Goal: Information Seeking & Learning: Learn about a topic

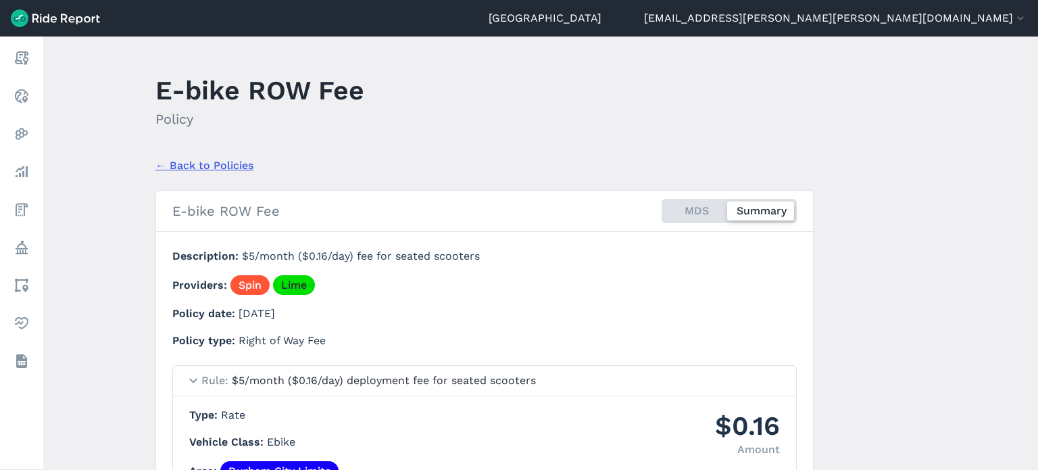
scroll to position [92, 0]
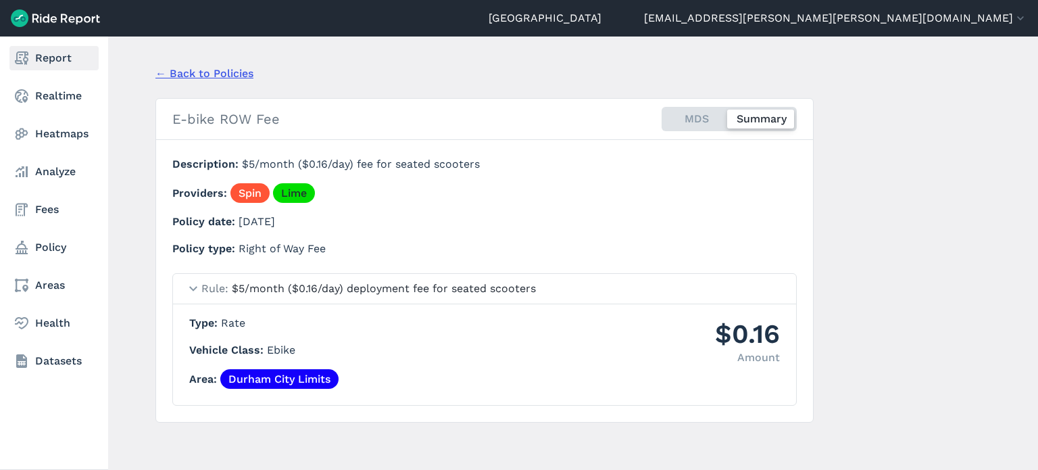
click at [32, 57] on link "Report" at bounding box center [53, 58] width 89 height 24
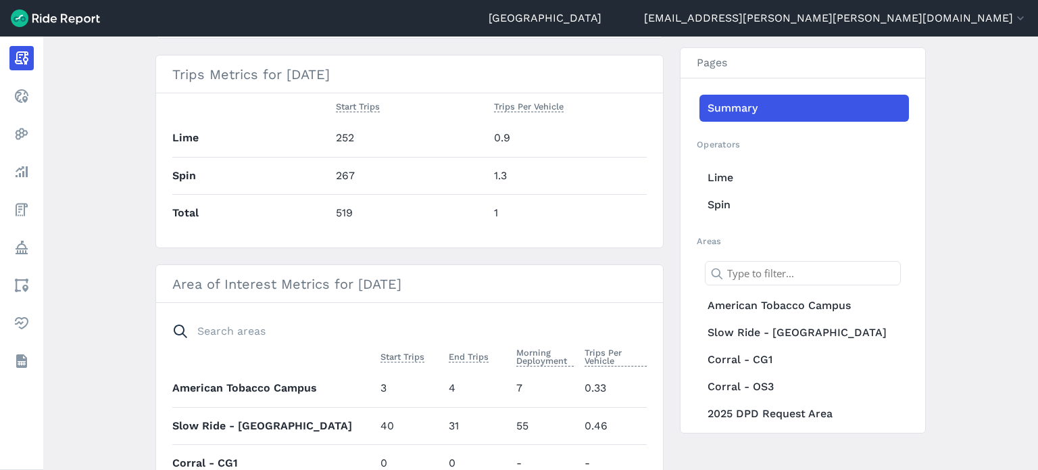
scroll to position [270, 0]
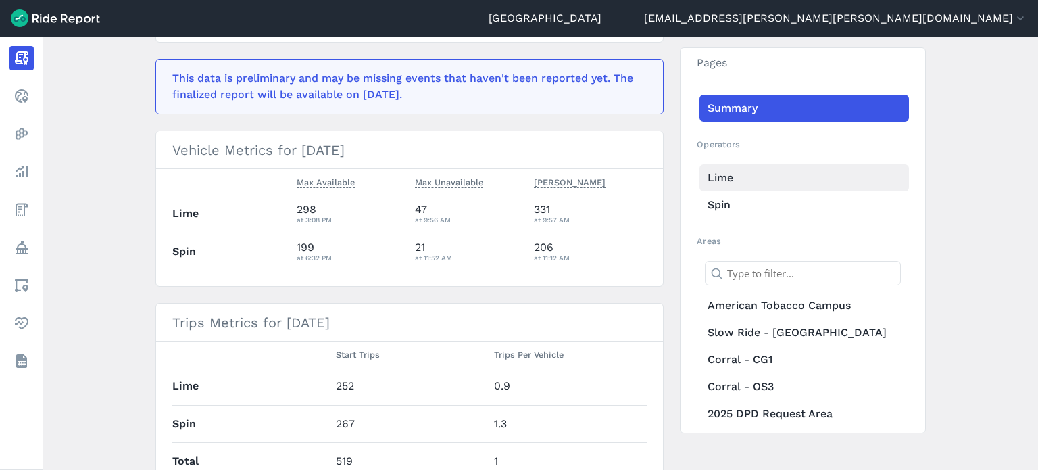
click at [718, 178] on link "Lime" at bounding box center [804, 177] width 210 height 27
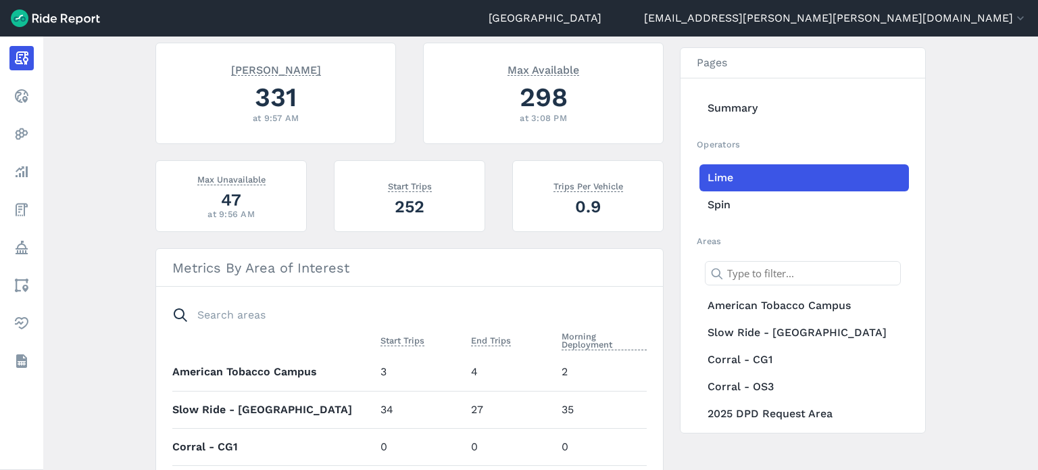
scroll to position [405, 0]
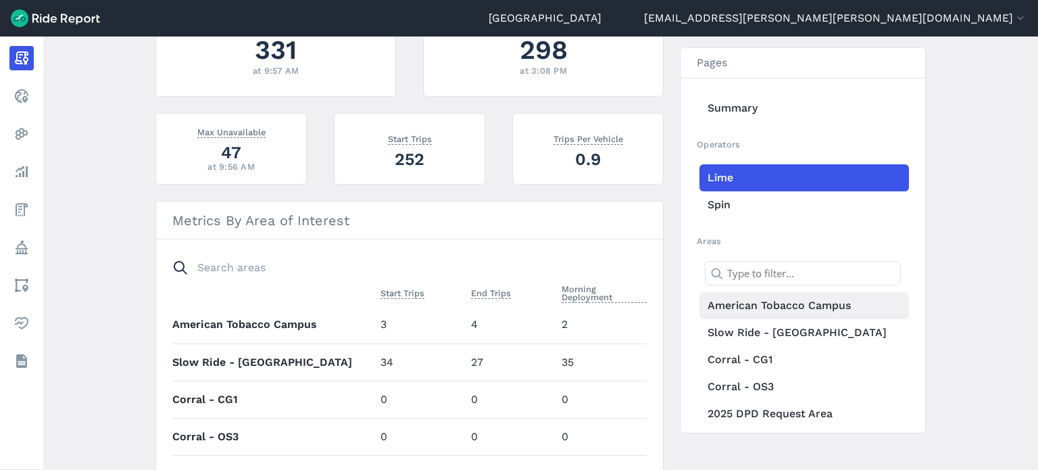
click at [726, 304] on link "American Tobacco Campus" at bounding box center [804, 305] width 210 height 27
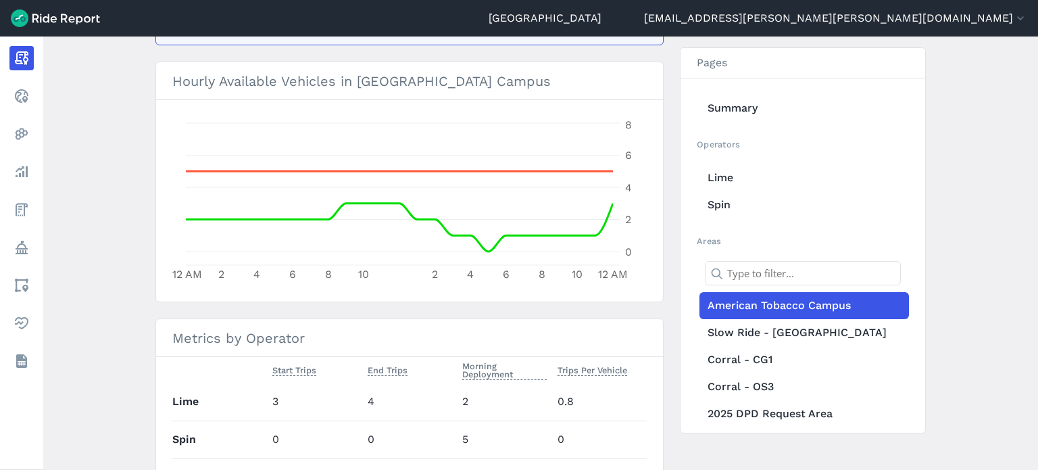
scroll to position [494, 0]
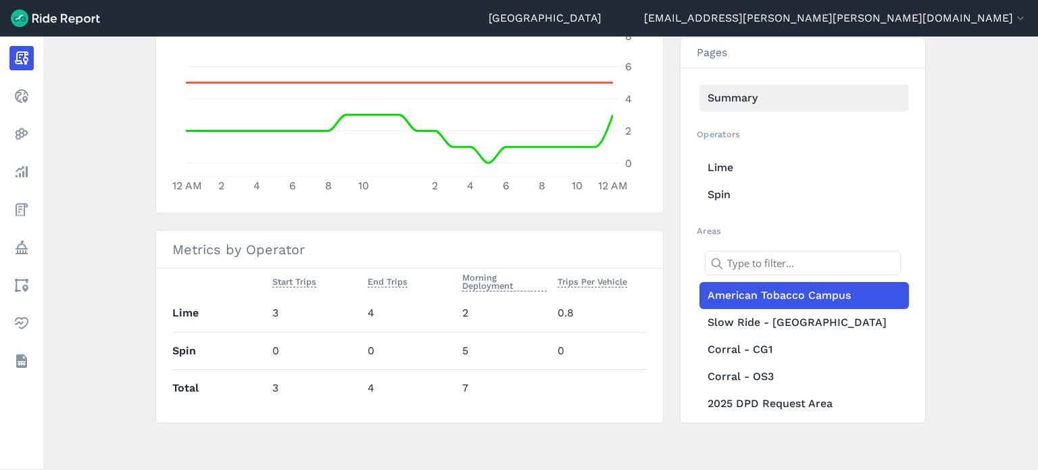
click at [776, 99] on link "Summary" at bounding box center [804, 97] width 210 height 27
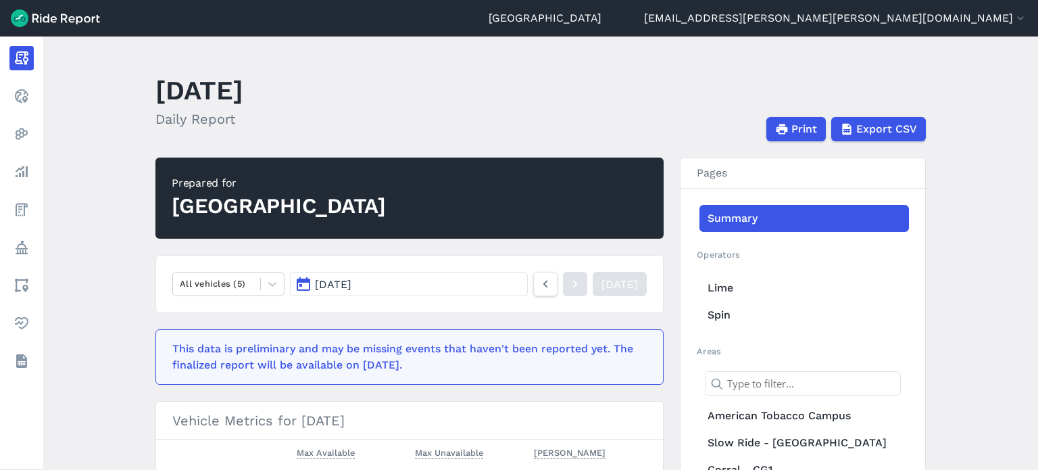
click at [351, 282] on span "[DATE]" at bounding box center [333, 284] width 36 height 13
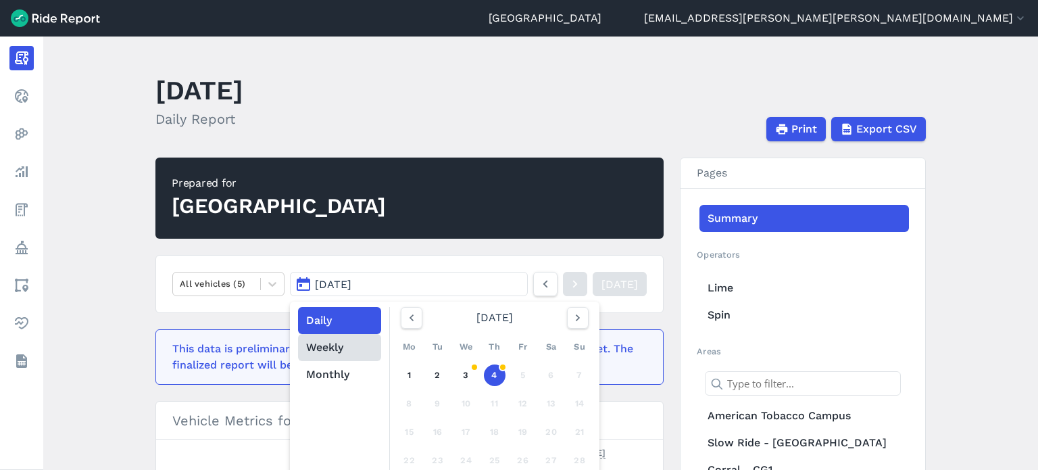
click at [350, 345] on button "Weekly" at bounding box center [339, 347] width 83 height 27
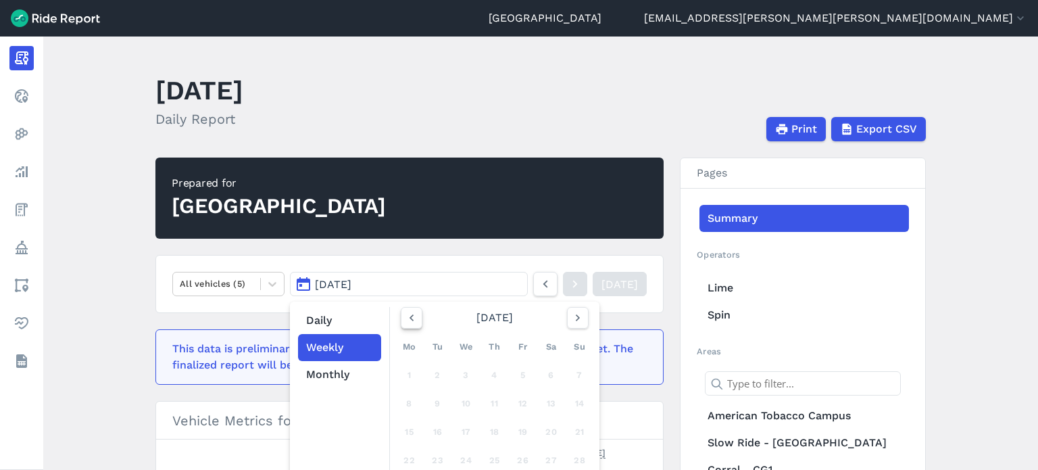
click at [411, 313] on icon "button" at bounding box center [412, 318] width 14 height 14
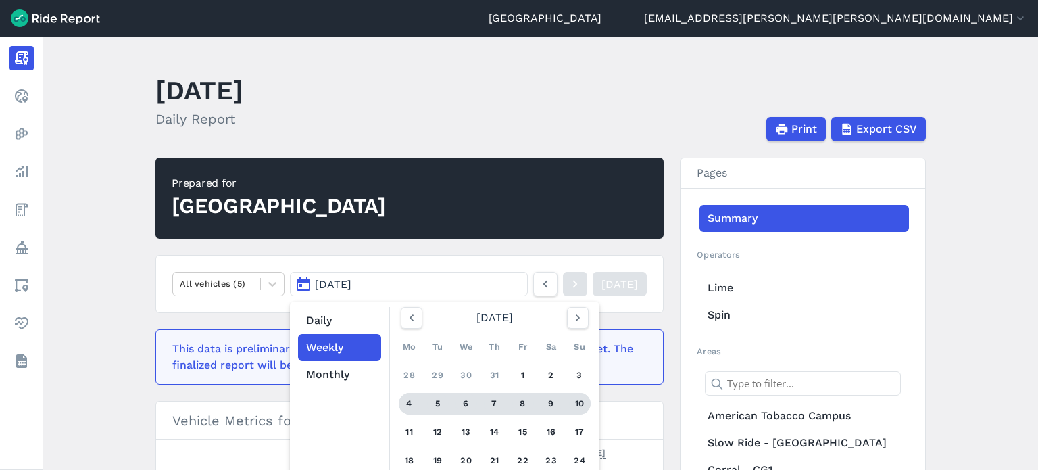
click at [458, 402] on div "6" at bounding box center [466, 404] width 22 height 22
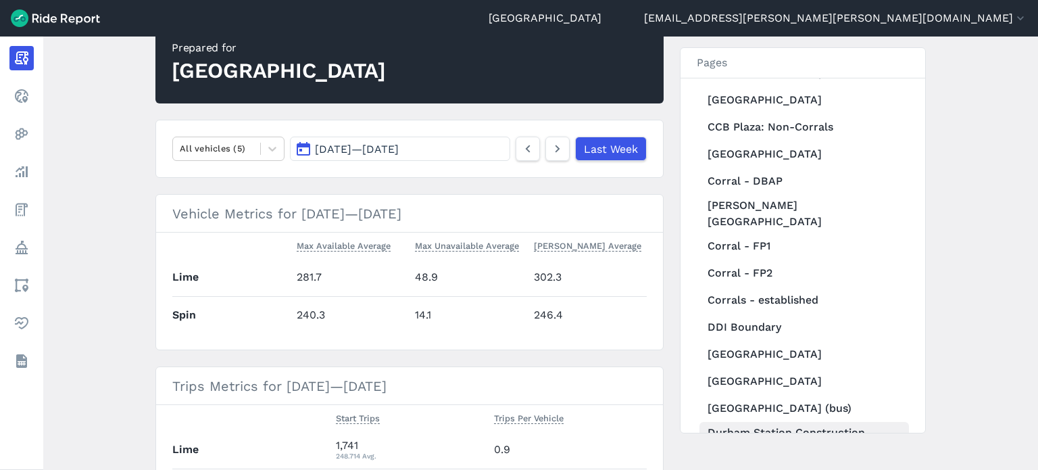
scroll to position [541, 0]
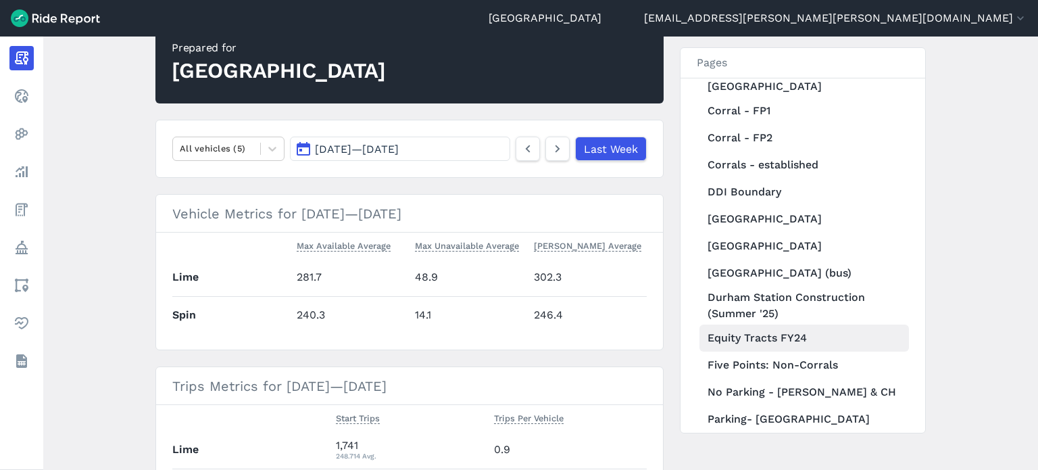
click at [770, 324] on link "Equity Tracts FY24" at bounding box center [804, 337] width 210 height 27
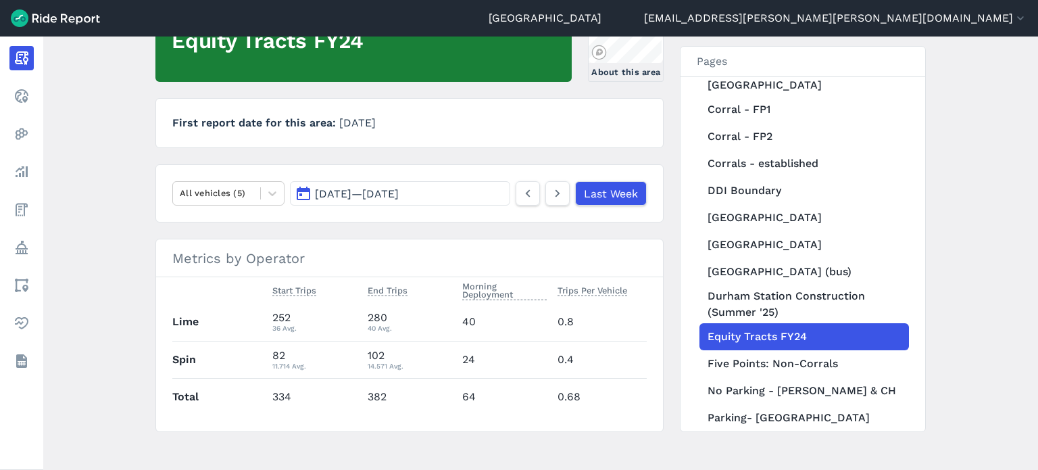
scroll to position [166, 0]
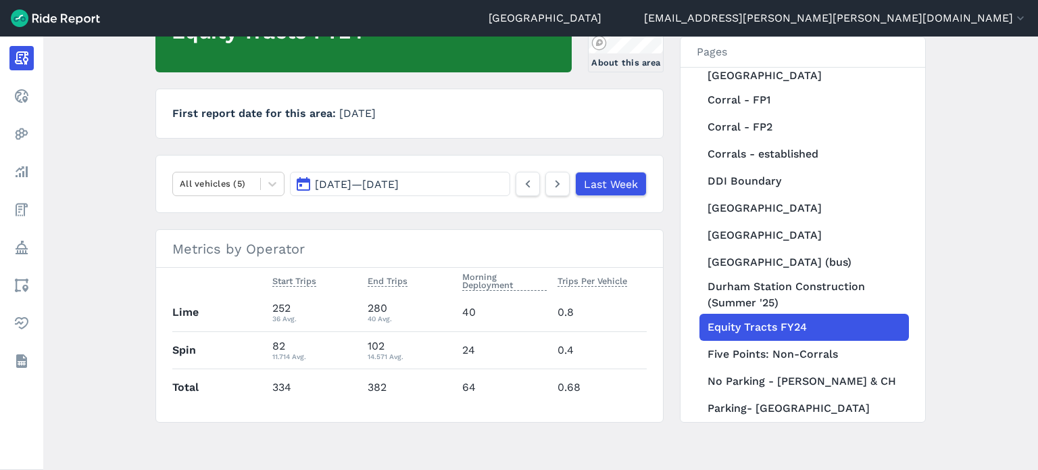
click at [454, 184] on button "[DATE] — [DATE]" at bounding box center [400, 184] width 220 height 24
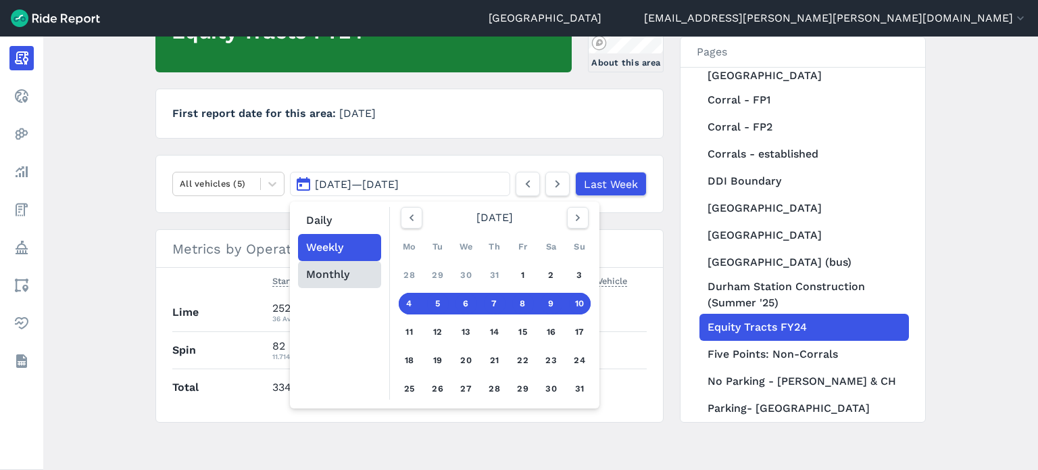
click at [354, 267] on button "Monthly" at bounding box center [339, 274] width 83 height 27
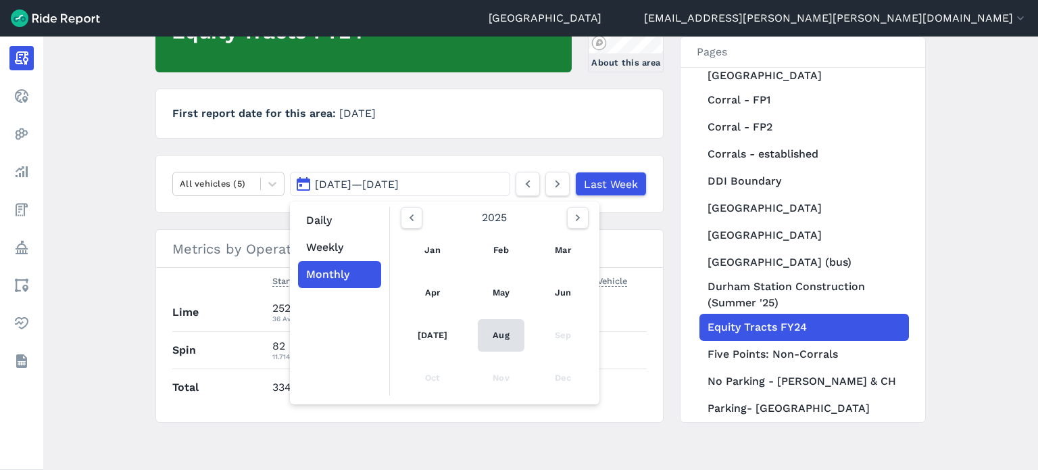
click at [485, 337] on link "Aug" at bounding box center [501, 335] width 47 height 32
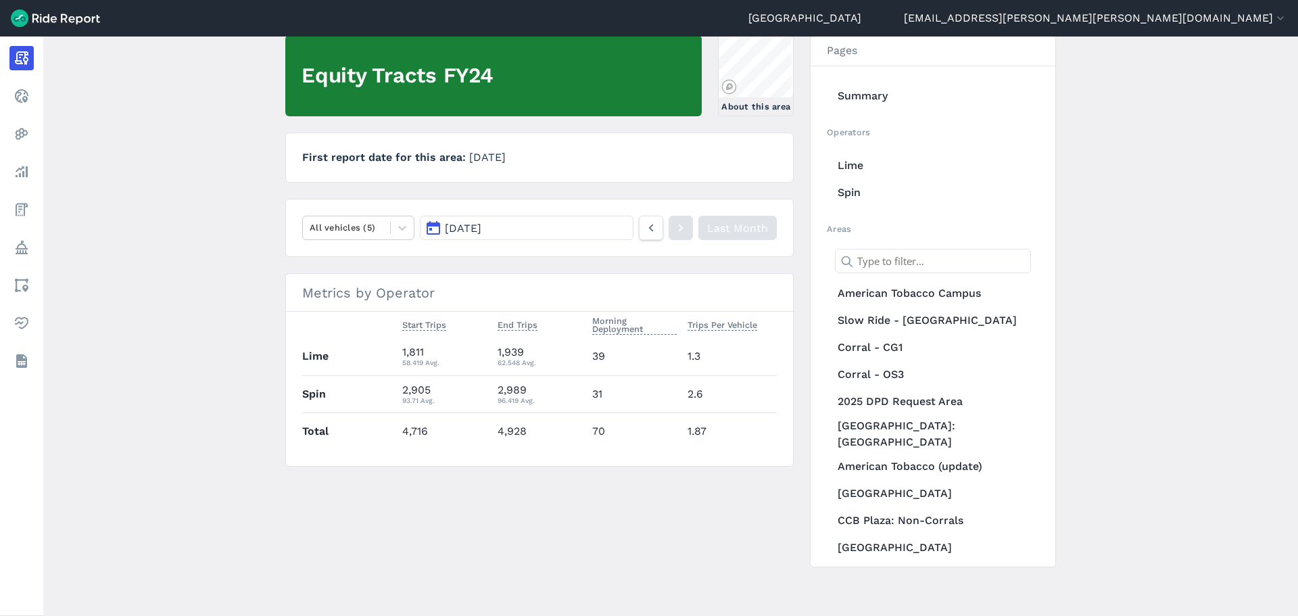
scroll to position [122, 0]
click at [97, 305] on main "[DATE] Monthly Report Print Export CSV Equity Tracts FY24 About this area First…" at bounding box center [670, 325] width 1254 height 579
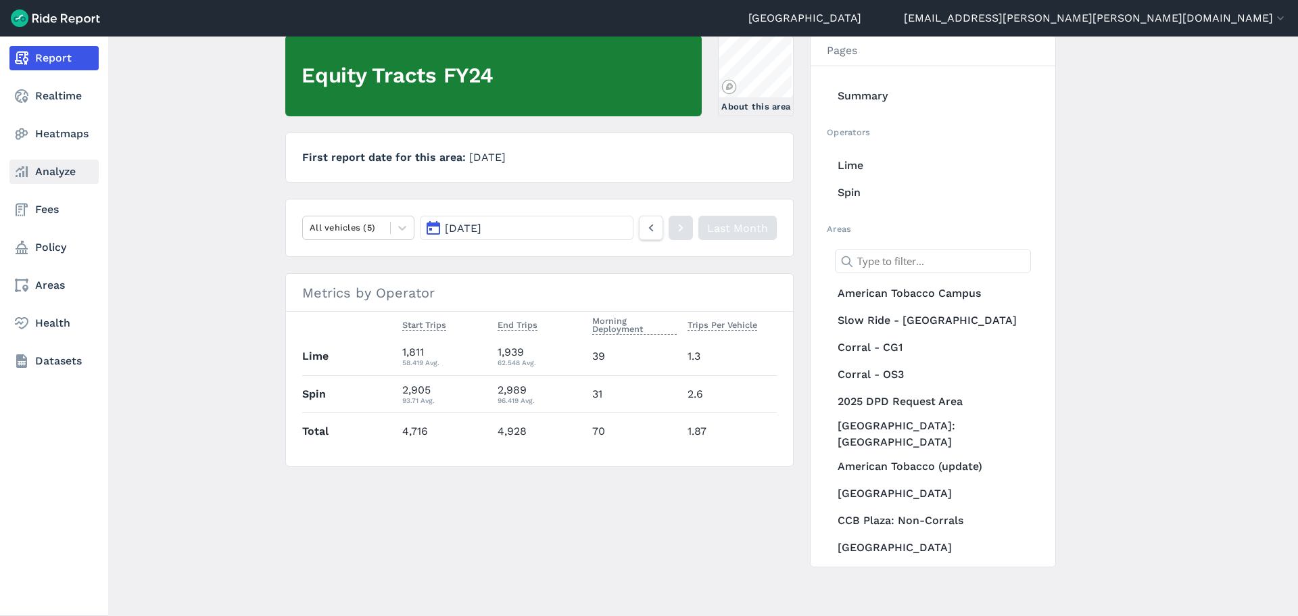
click at [22, 170] on icon at bounding box center [22, 172] width 16 height 16
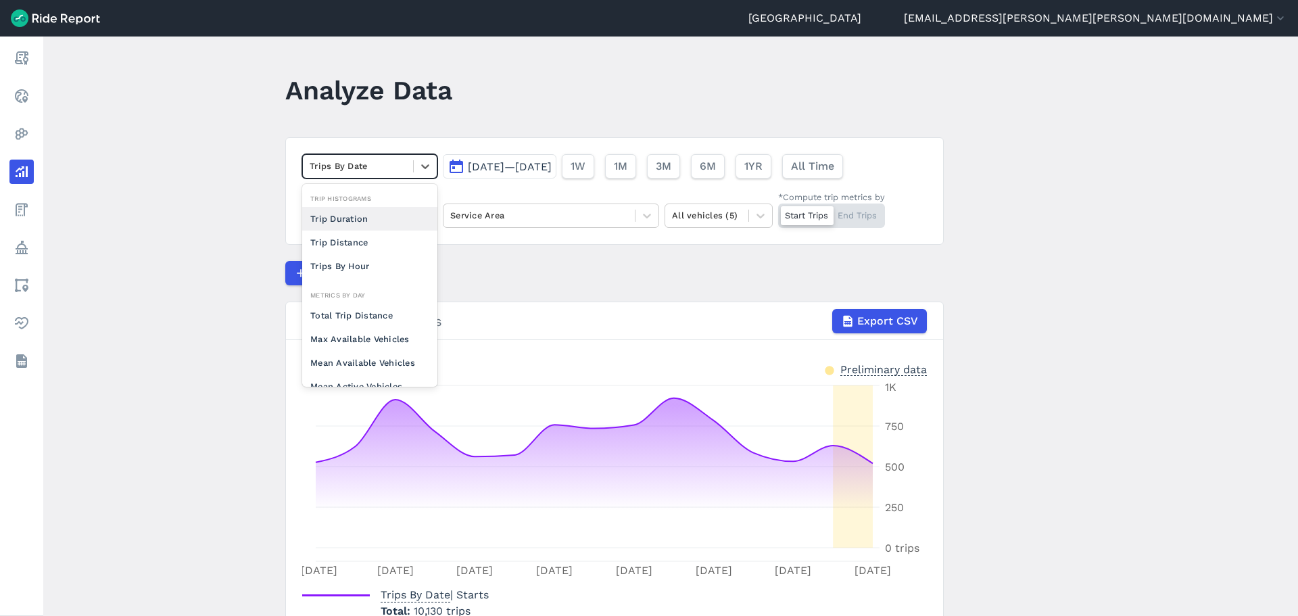
click at [381, 174] on div "Trips By Date" at bounding box center [358, 165] width 110 height 21
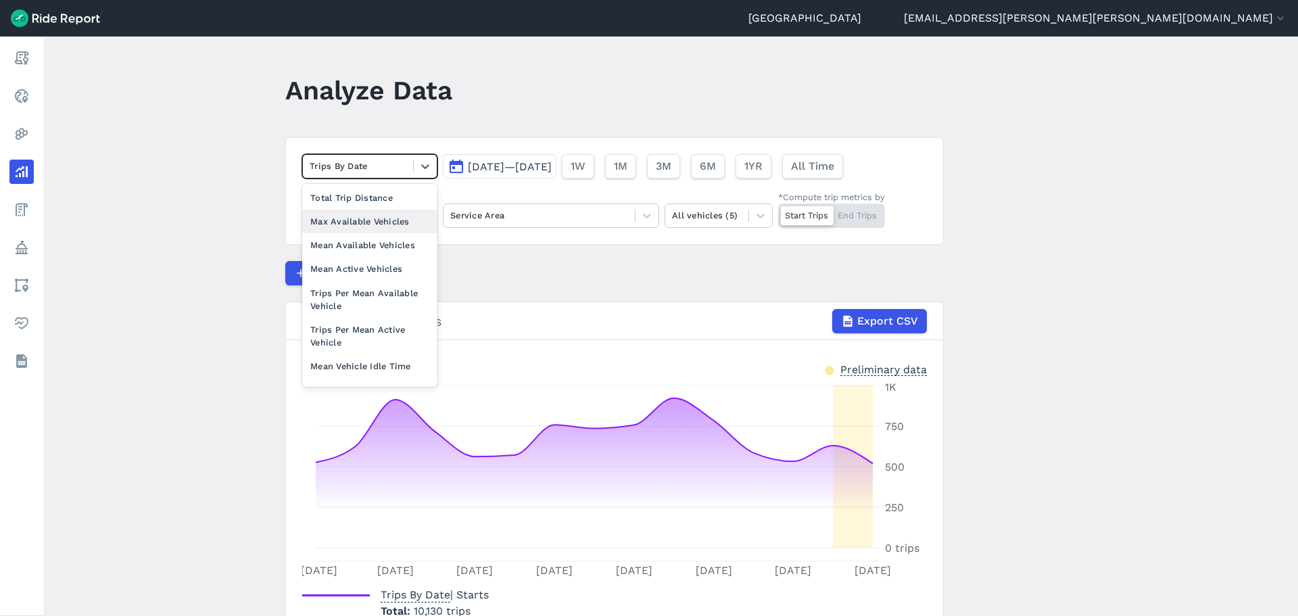
click at [372, 222] on div "Max Available Vehicles" at bounding box center [369, 222] width 135 height 24
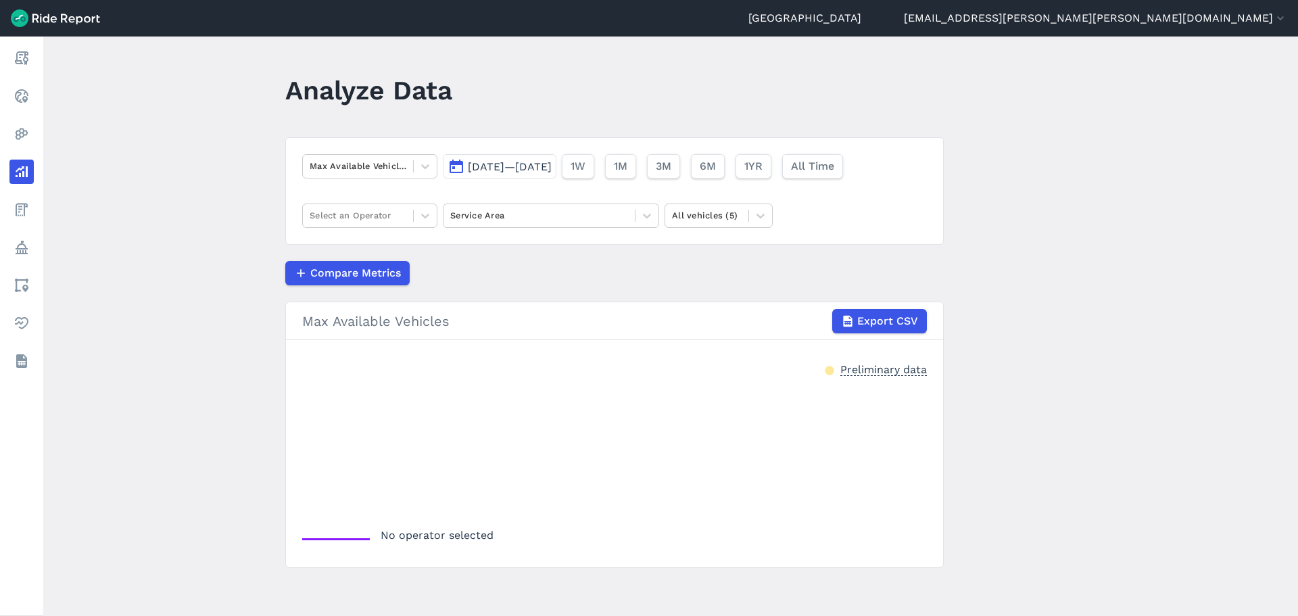
click at [199, 176] on main "Analyze Data Max Available Vehicles [DATE]—[DATE] 1W 1M 3M 6M 1YR All Time Sele…" at bounding box center [670, 325] width 1254 height 579
click at [551, 170] on span "[DATE]—[DATE]" at bounding box center [510, 166] width 84 height 13
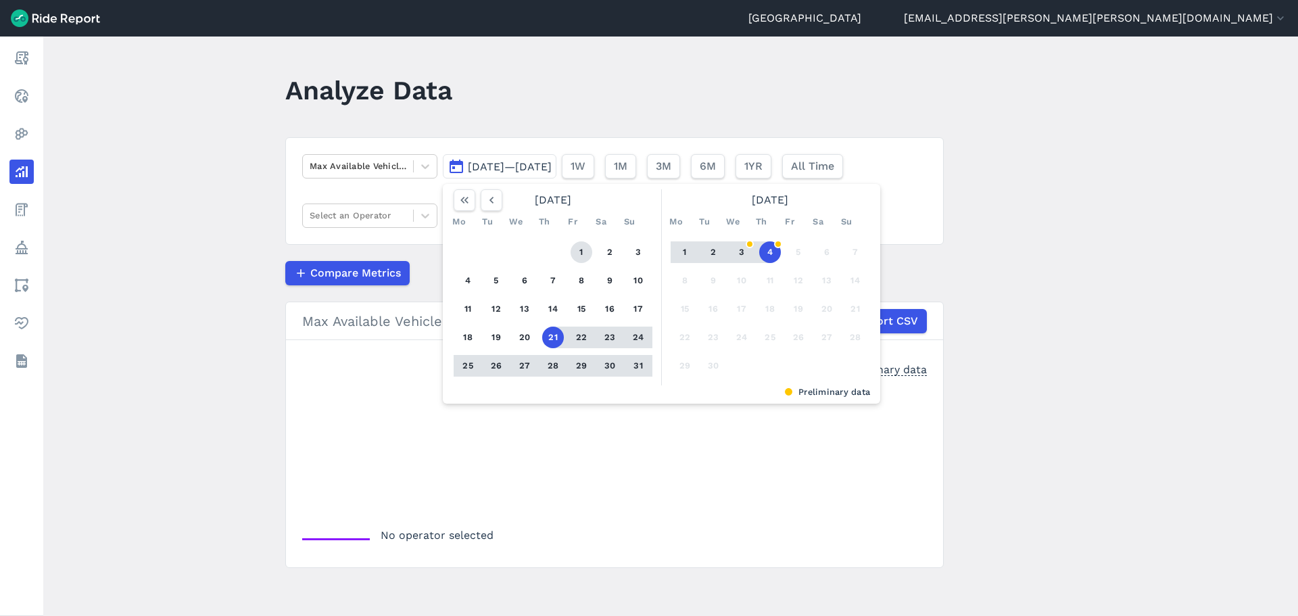
click at [576, 246] on button "1" at bounding box center [581, 252] width 22 height 22
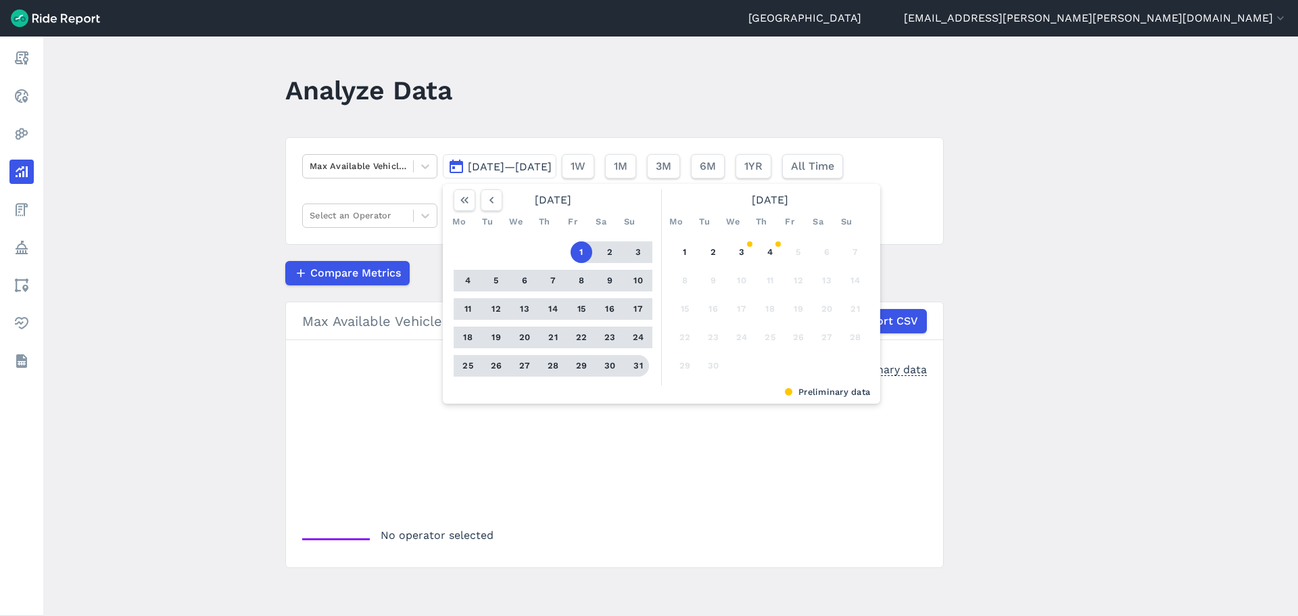
click at [635, 364] on button "31" at bounding box center [638, 366] width 22 height 22
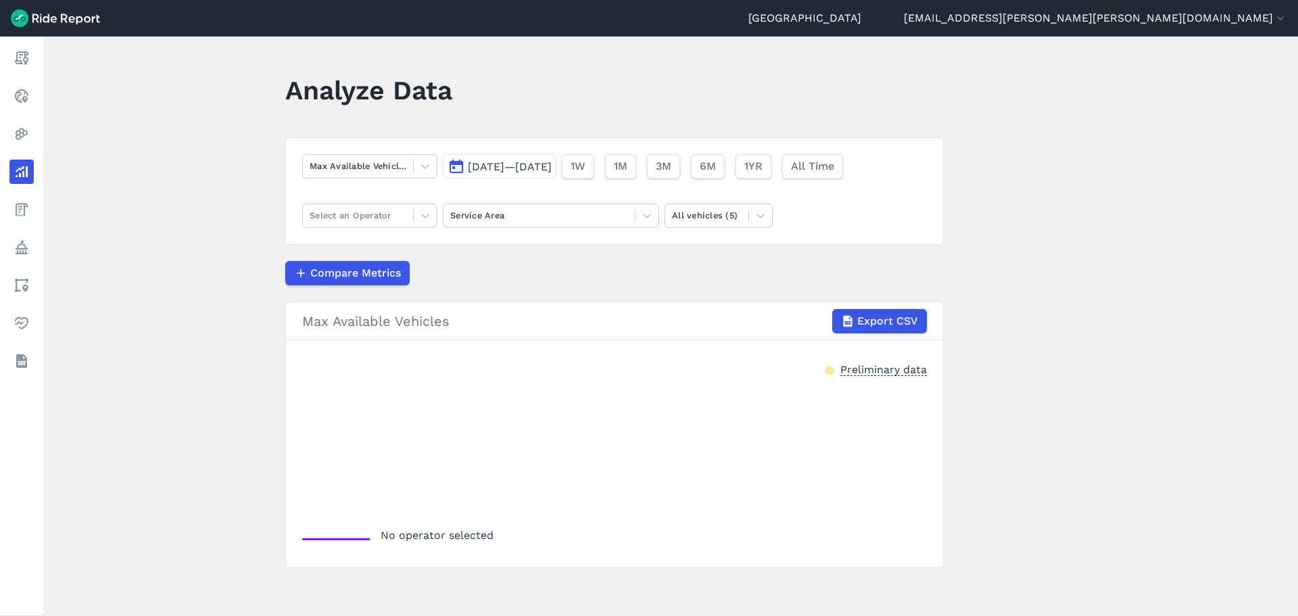
click at [241, 197] on main "Analyze Data Max Available Vehicles [DATE]—[DATE] 1W 1M 3M 6M 1YR All Time Sele…" at bounding box center [670, 325] width 1254 height 579
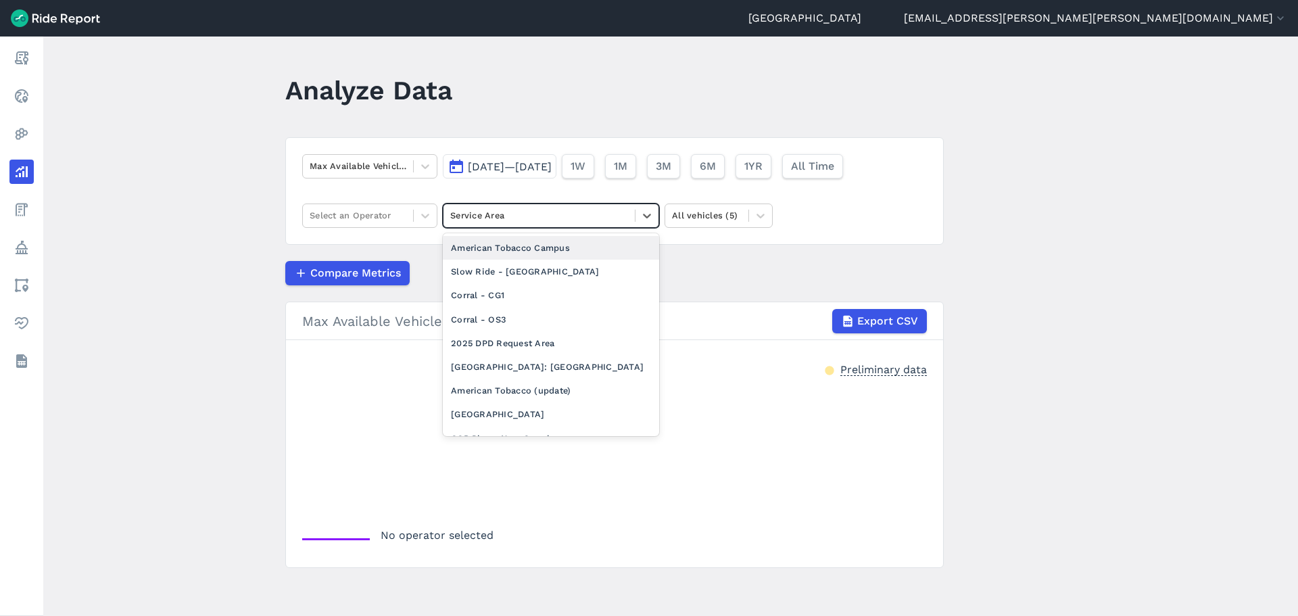
click at [486, 216] on div at bounding box center [539, 215] width 178 height 16
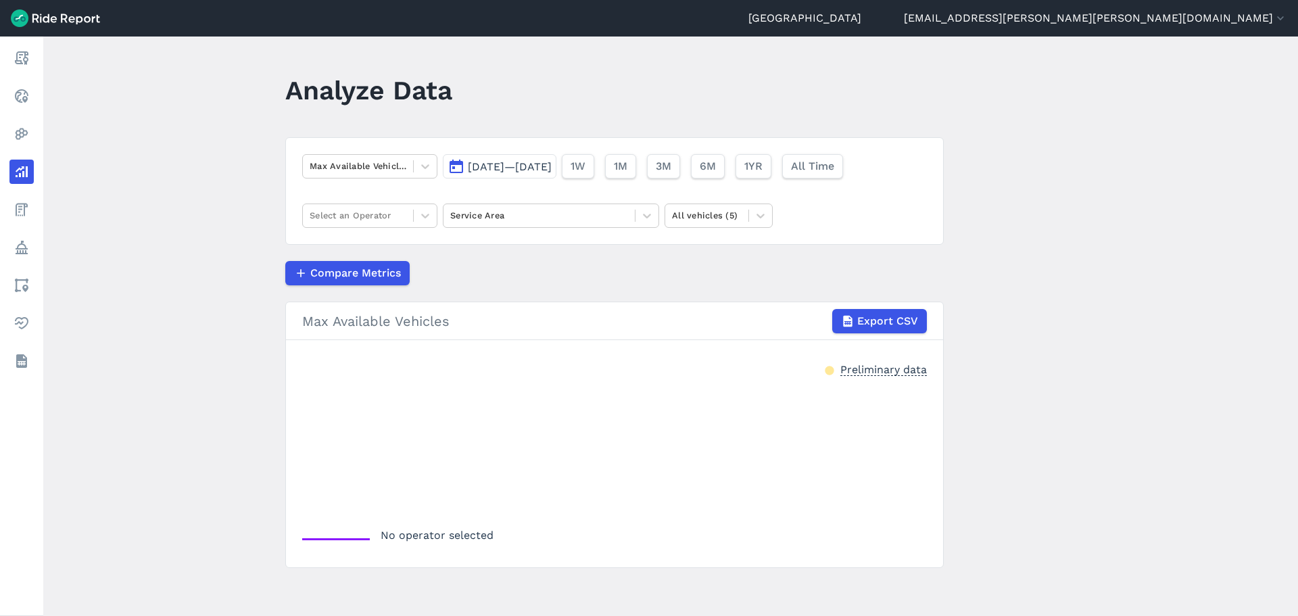
click at [252, 205] on main "Analyze Data Max Available Vehicles [DATE]—[DATE] 1W 1M 3M 6M 1YR All Time Sele…" at bounding box center [670, 325] width 1254 height 579
click at [375, 216] on div at bounding box center [358, 215] width 97 height 16
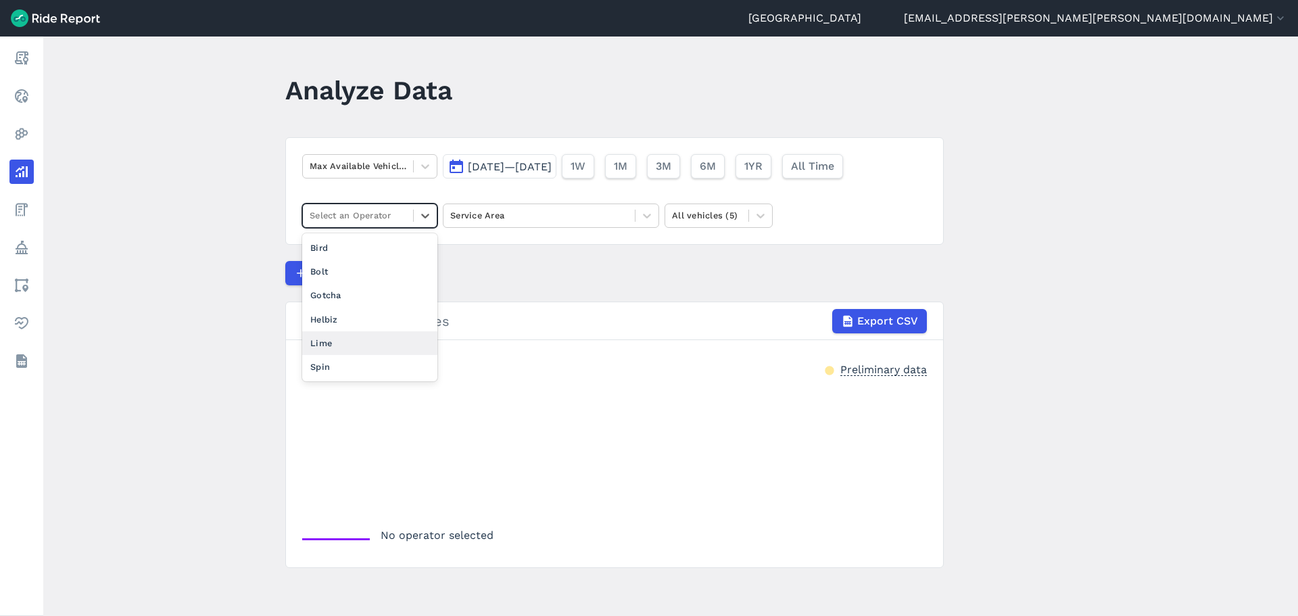
click at [351, 334] on div "Lime" at bounding box center [369, 343] width 135 height 24
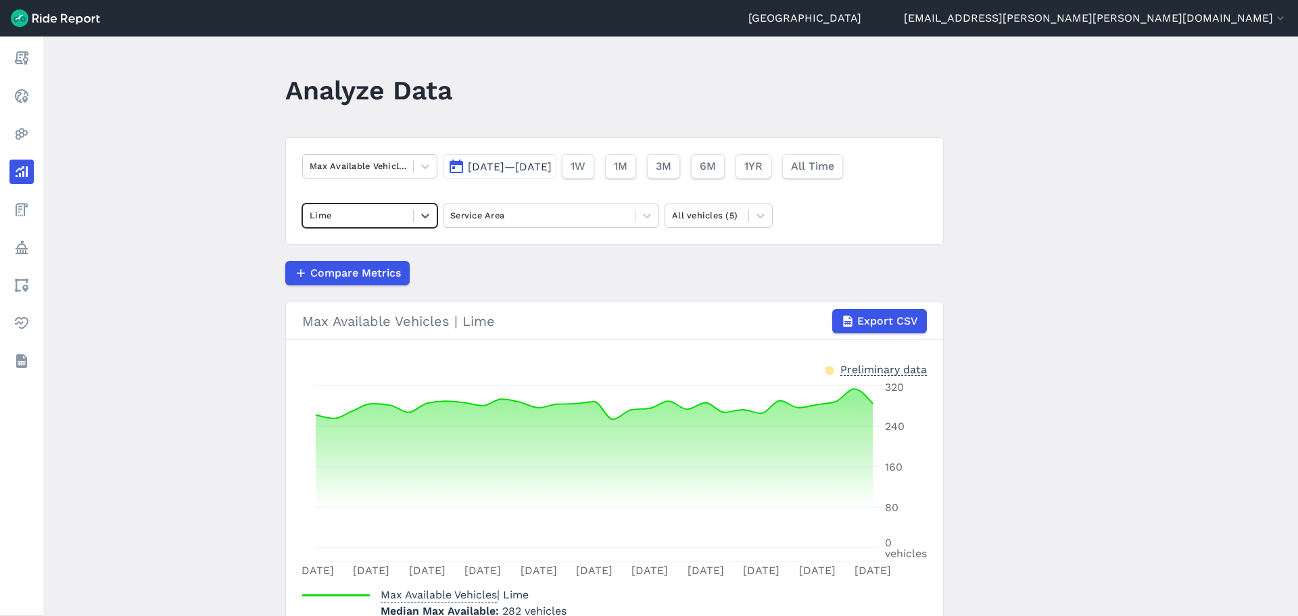
click at [265, 174] on main "Analyze Data Max Available Vehicles [DATE]—[DATE] 1W 1M 3M 6M 1YR All Time opti…" at bounding box center [670, 325] width 1254 height 579
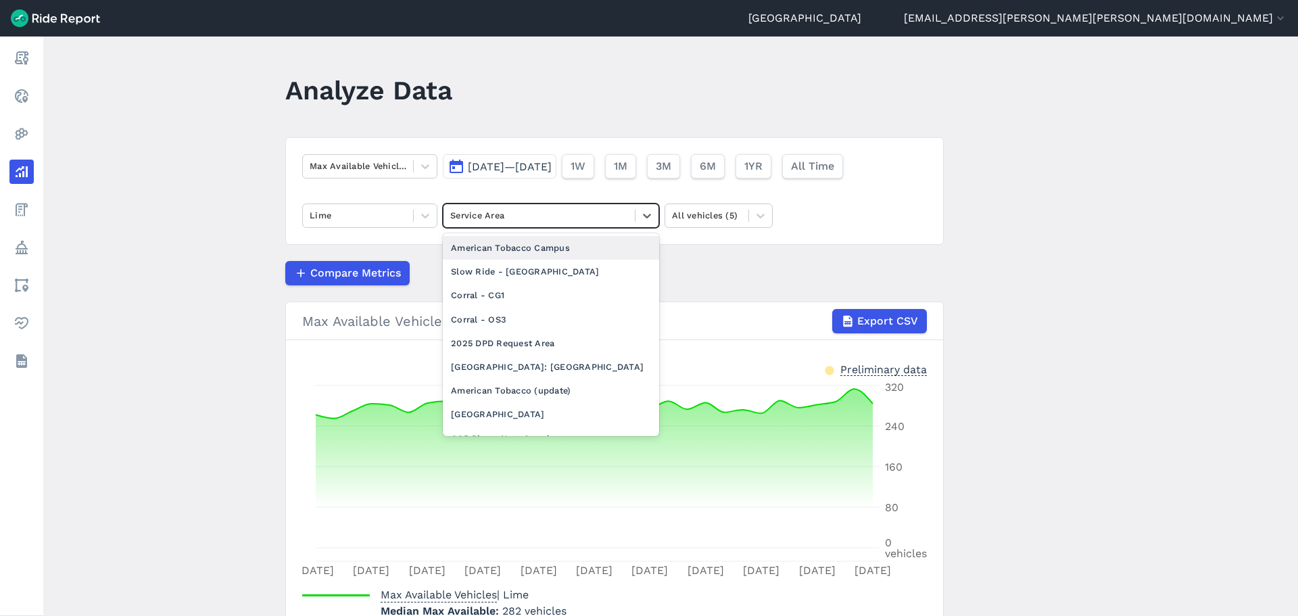
click at [489, 220] on div at bounding box center [539, 215] width 178 height 16
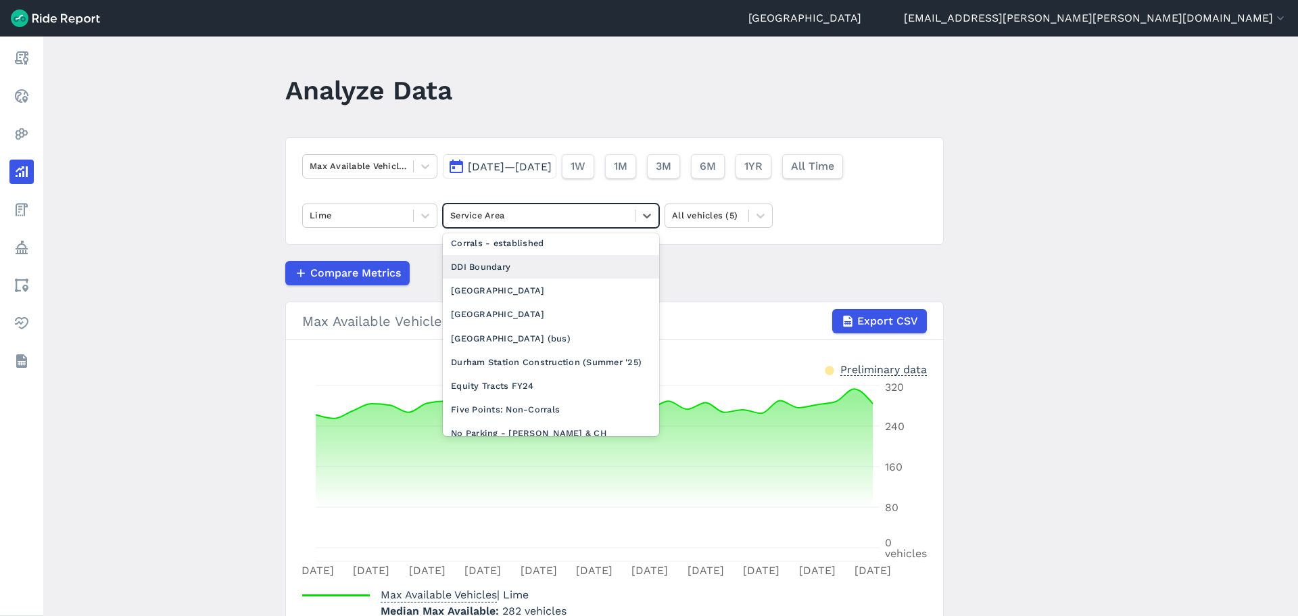
scroll to position [405, 0]
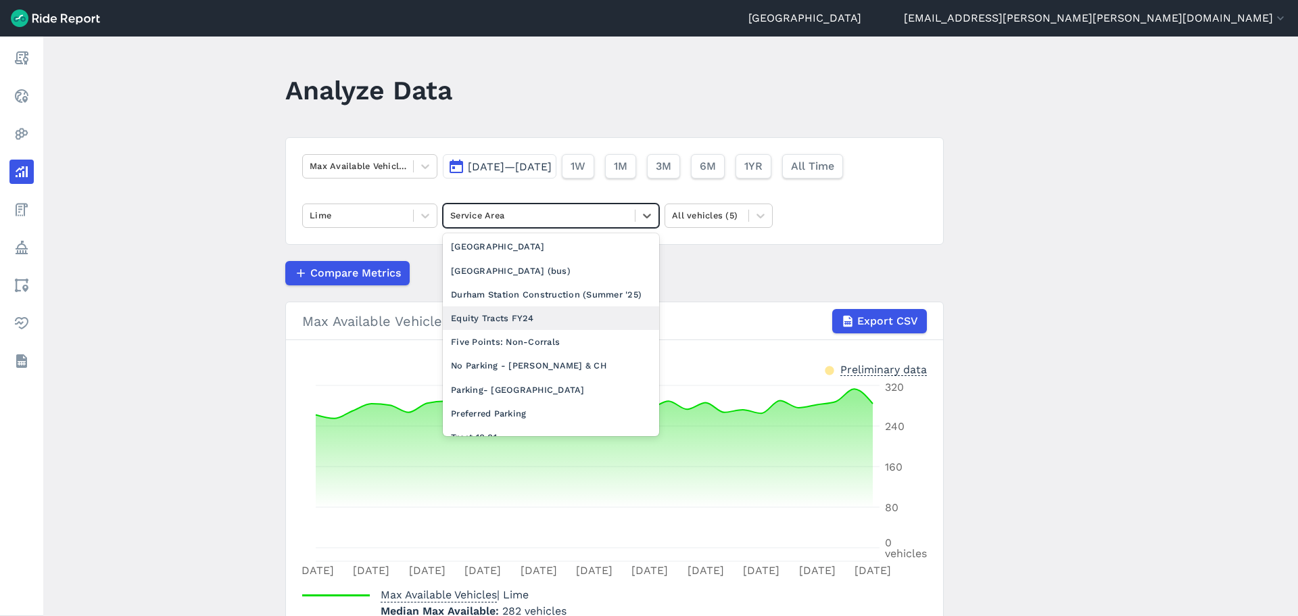
click at [507, 326] on div "Equity Tracts FY24" at bounding box center [551, 318] width 216 height 24
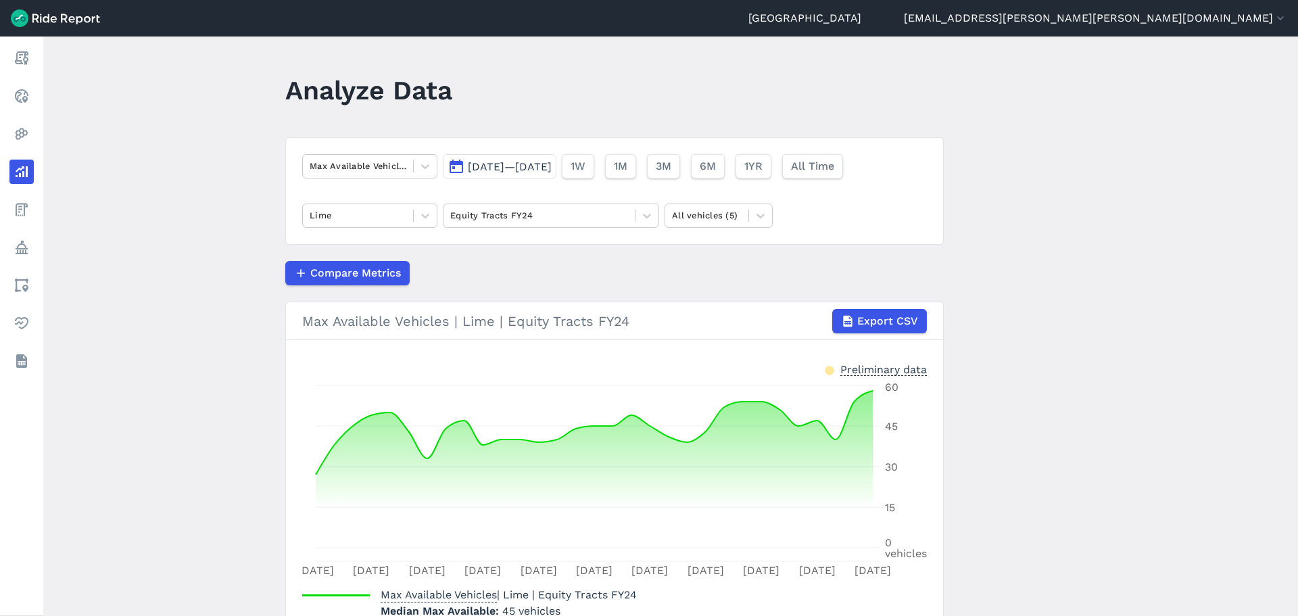
click at [237, 180] on main "Analyze Data Max Available Vehicles [DATE]—[DATE] 1W 1M 3M 6M 1YR All Time Lime…" at bounding box center [670, 325] width 1254 height 579
click at [648, 209] on icon at bounding box center [647, 216] width 14 height 14
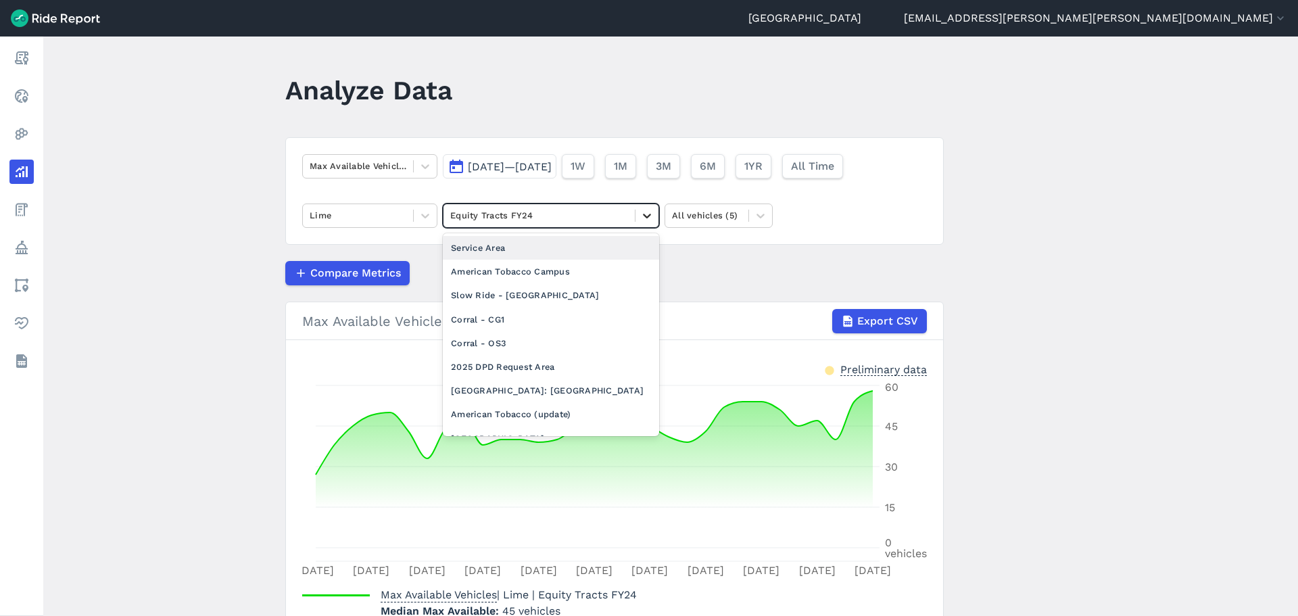
click at [648, 209] on icon at bounding box center [647, 216] width 14 height 14
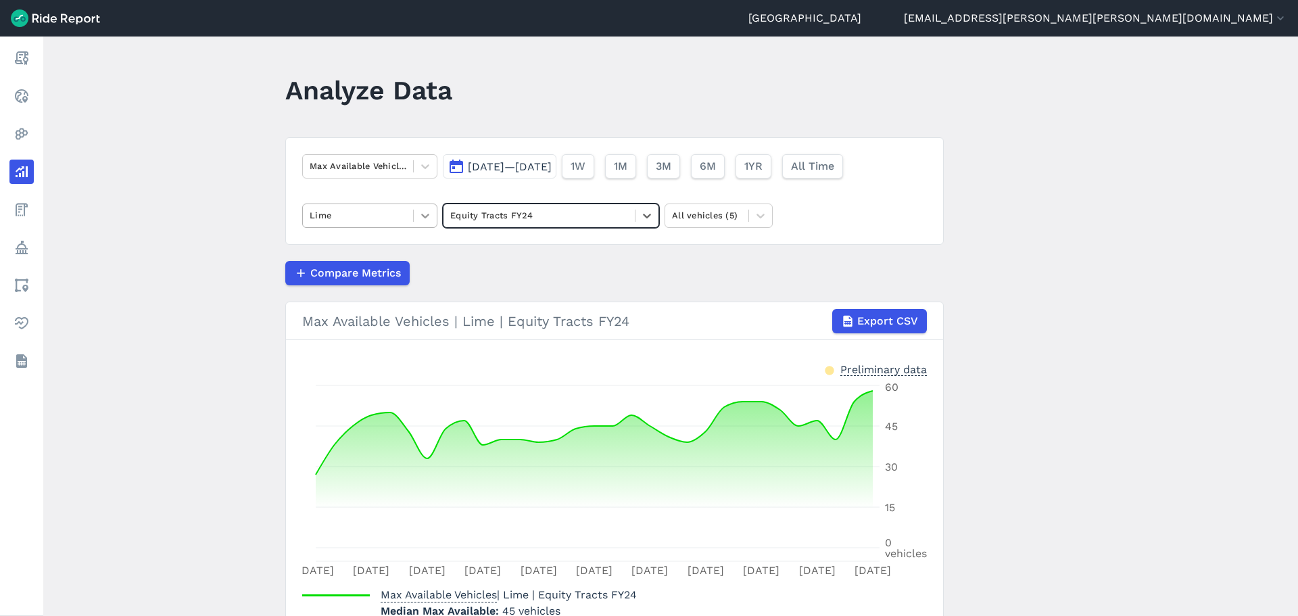
click at [429, 216] on icon at bounding box center [425, 216] width 14 height 14
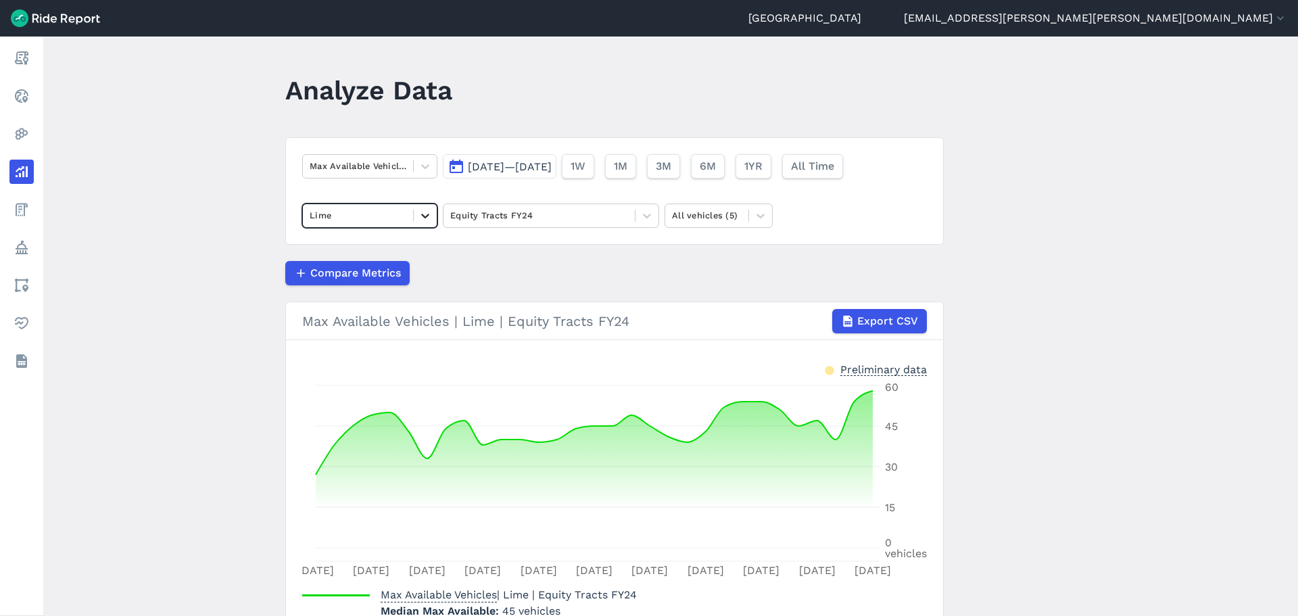
click at [429, 216] on icon at bounding box center [425, 216] width 14 height 14
click at [750, 224] on div at bounding box center [760, 215] width 23 height 23
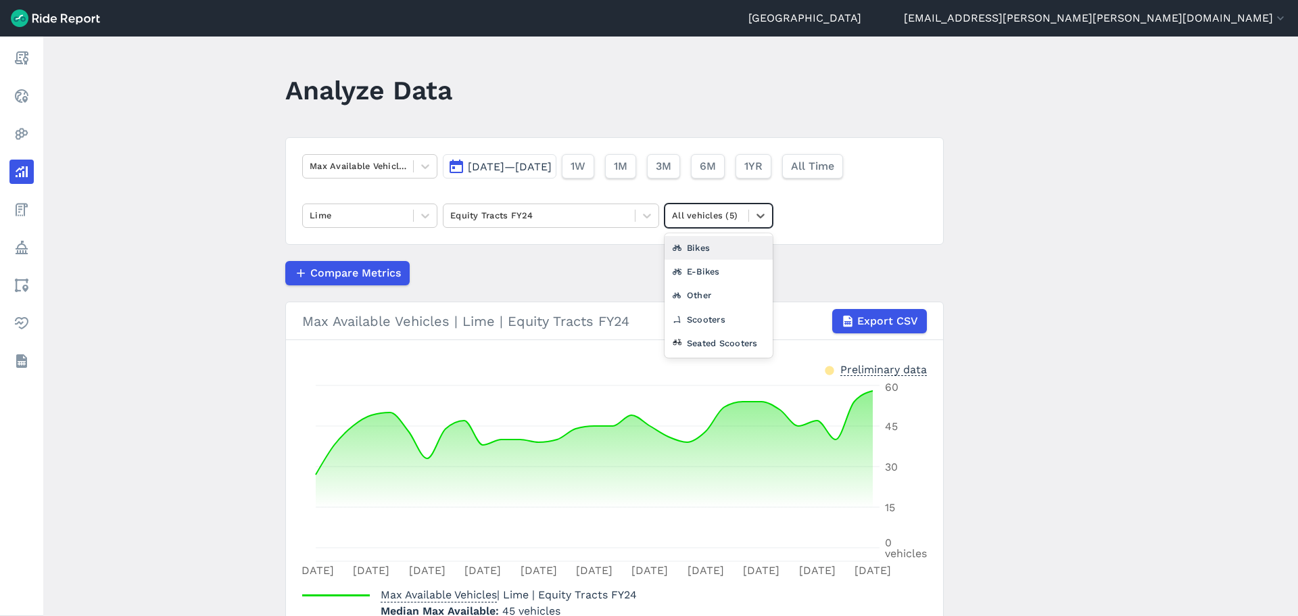
click at [1037, 241] on main "Analyze Data Max Available Vehicles [DATE]—[DATE] 1W 1M 3M 6M 1YR All Time Lime…" at bounding box center [670, 325] width 1254 height 579
click at [622, 223] on div at bounding box center [539, 215] width 178 height 16
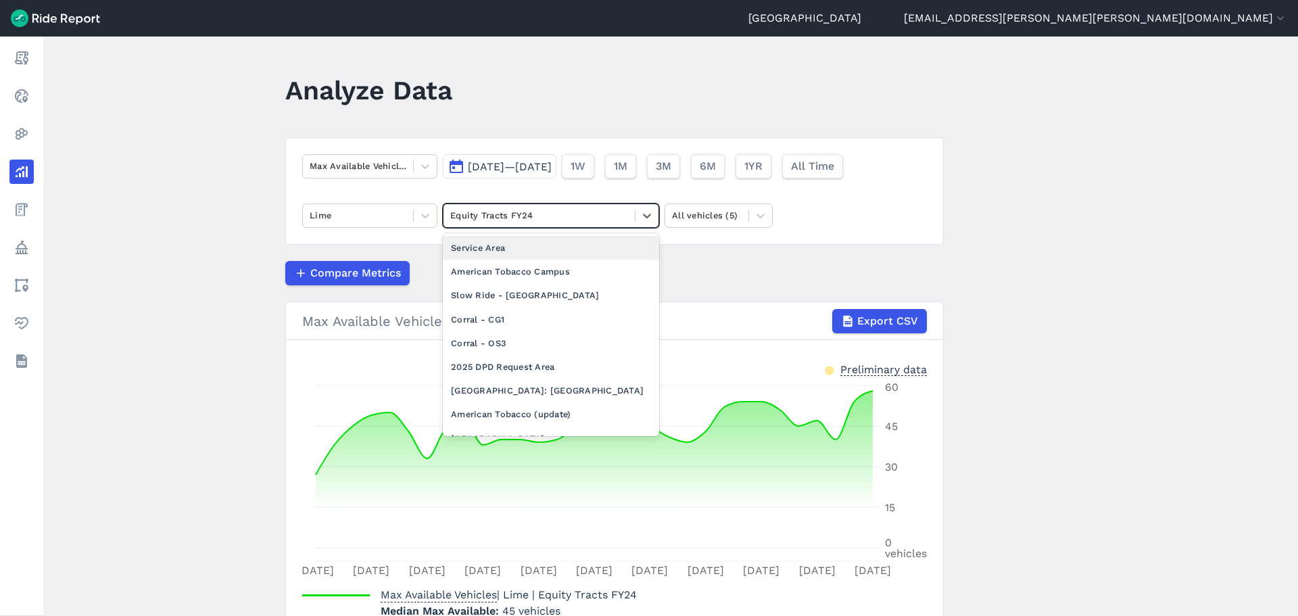
click at [1037, 278] on main "Analyze Data Max Available Vehicles [DATE]—[DATE] 1W 1M 3M 6M 1YR All Time Lime…" at bounding box center [670, 325] width 1254 height 579
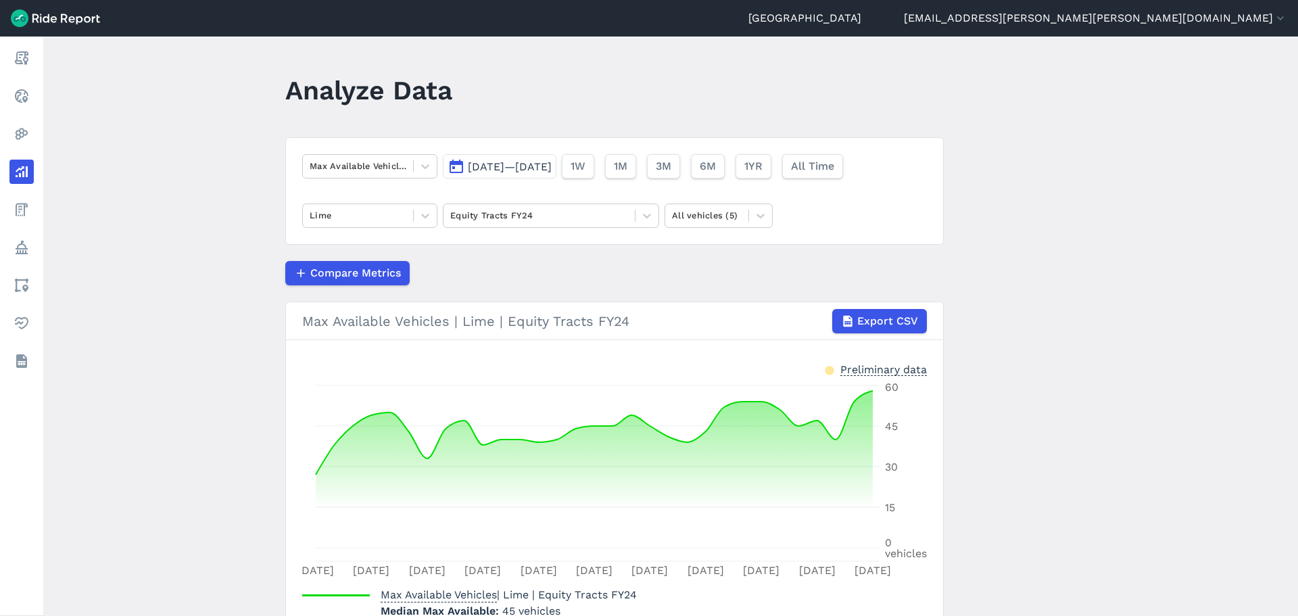
click at [754, 95] on header "Analyze Data" at bounding box center [622, 95] width 674 height 52
click at [1012, 155] on main "Analyze Data Max Available Vehicles [DATE]—[DATE] 1W 1M 3M 6M 1YR All Time Lime…" at bounding box center [670, 325] width 1254 height 579
click at [691, 219] on div at bounding box center [707, 215] width 70 height 16
click at [681, 212] on div at bounding box center [707, 215] width 70 height 16
click at [1037, 252] on main "Analyze Data Max Available Vehicles [DATE]—[DATE] 1W 1M 3M 6M 1YR All Time Lime…" at bounding box center [670, 325] width 1254 height 579
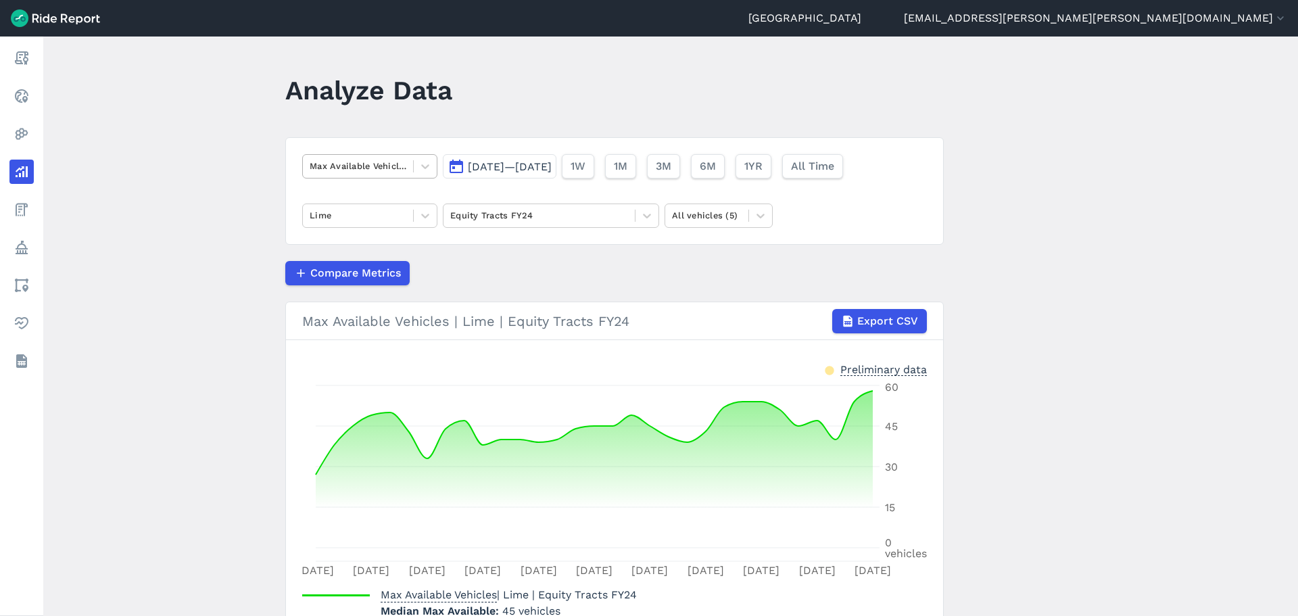
click at [382, 169] on div at bounding box center [358, 166] width 97 height 16
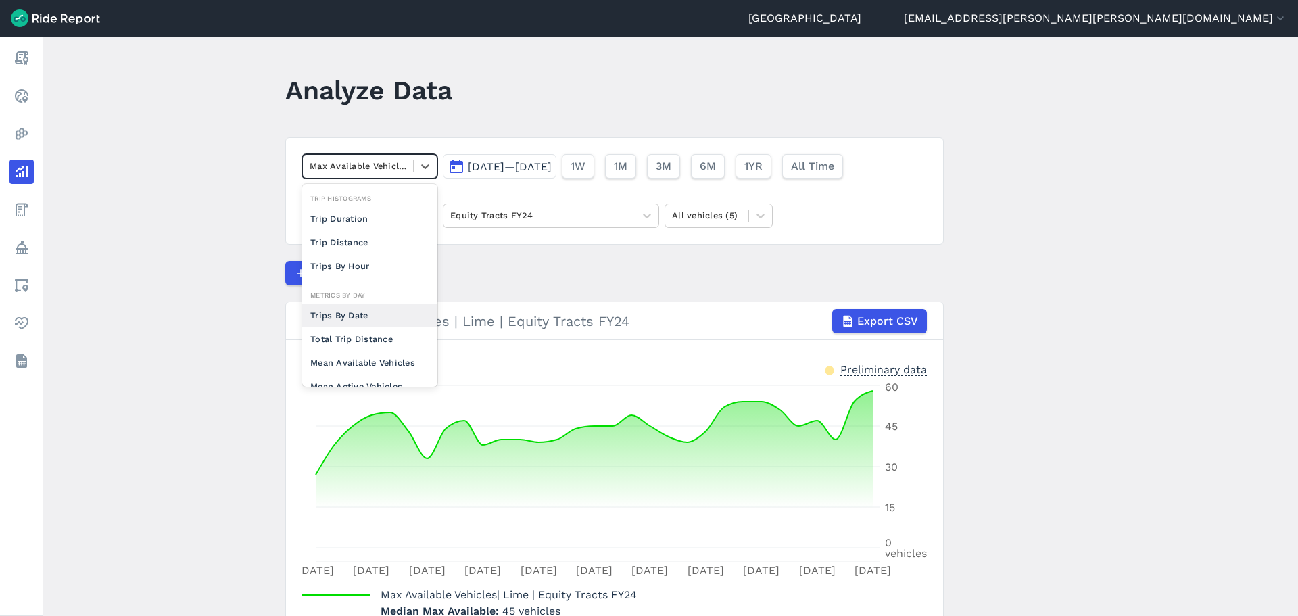
click at [390, 321] on div "Trips By Date" at bounding box center [369, 315] width 135 height 24
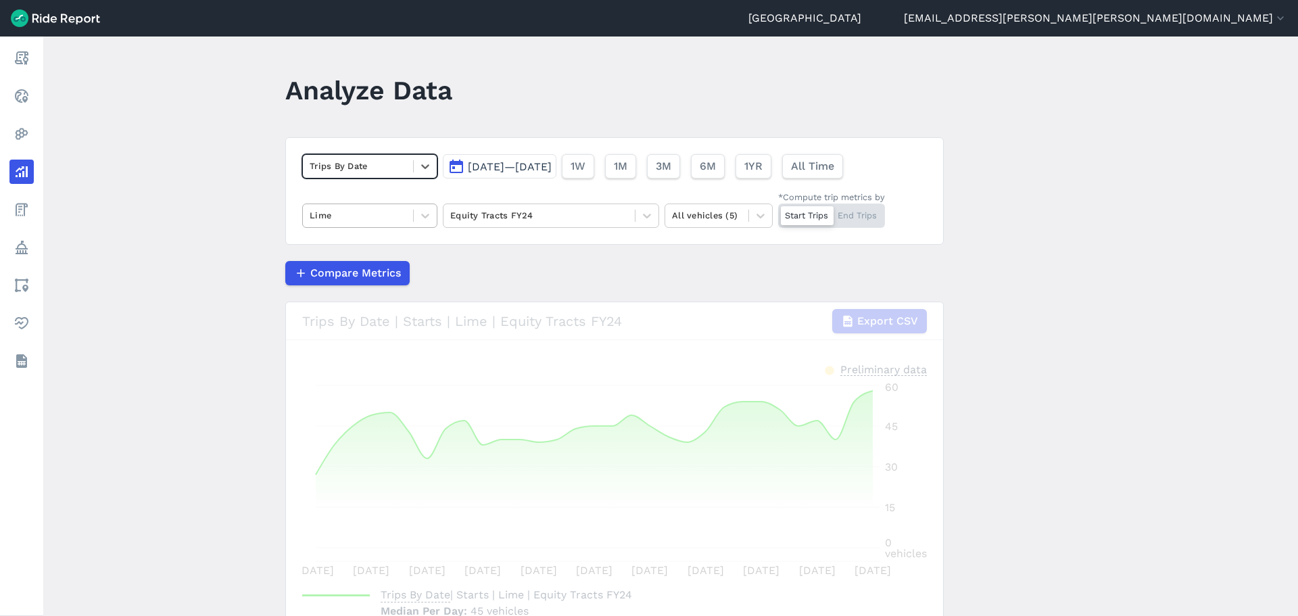
click at [337, 218] on div at bounding box center [358, 215] width 97 height 16
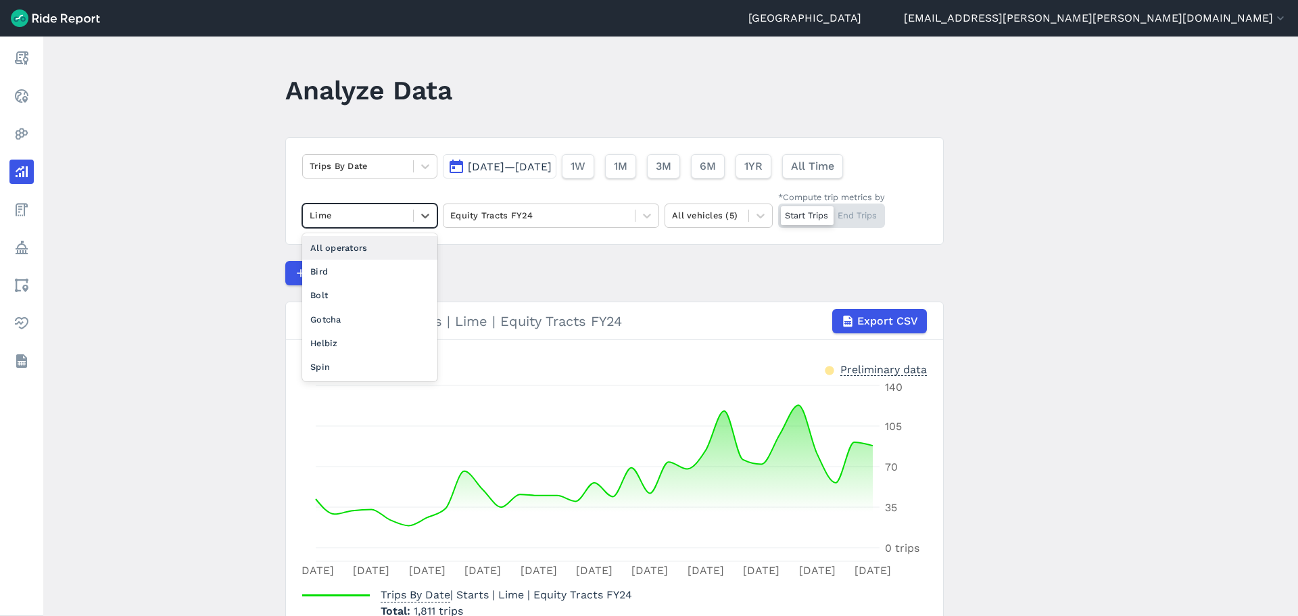
click at [266, 229] on main "Analyze Data Trips By Date [DATE]—[DATE] 1W 1M 3M 6M 1YR All Time option All op…" at bounding box center [670, 325] width 1254 height 579
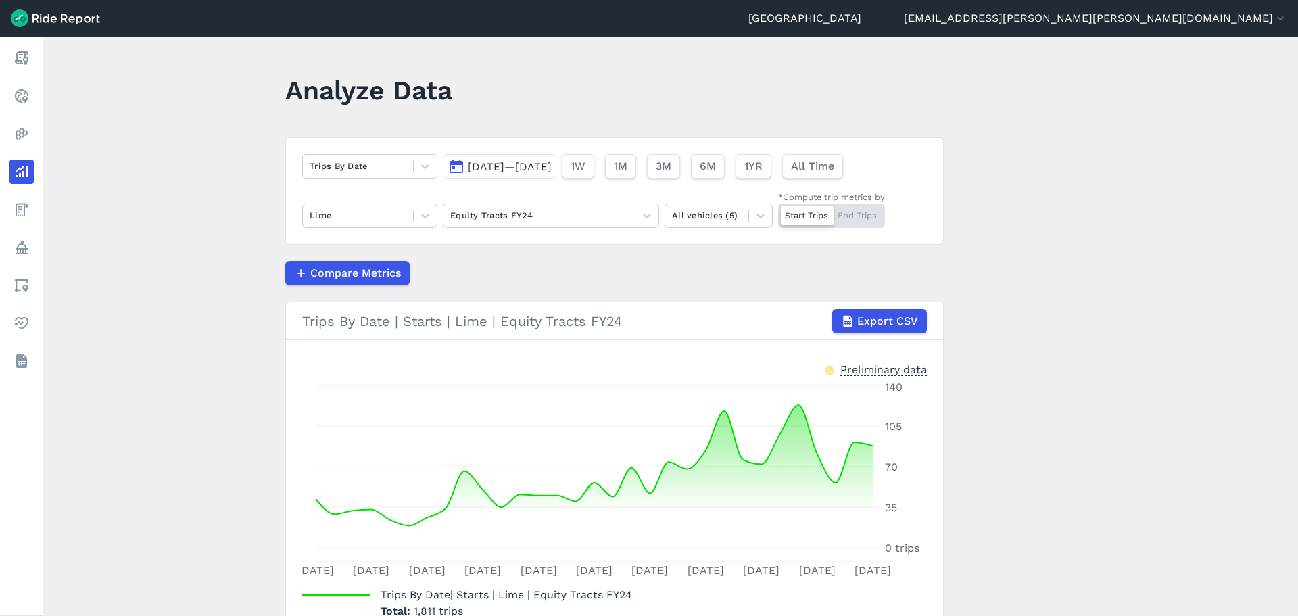
click at [1037, 398] on main "Analyze Data Trips By Date [DATE]—[DATE] 1W 1M 3M 6M 1YR All Time Lime Equity T…" at bounding box center [670, 325] width 1254 height 579
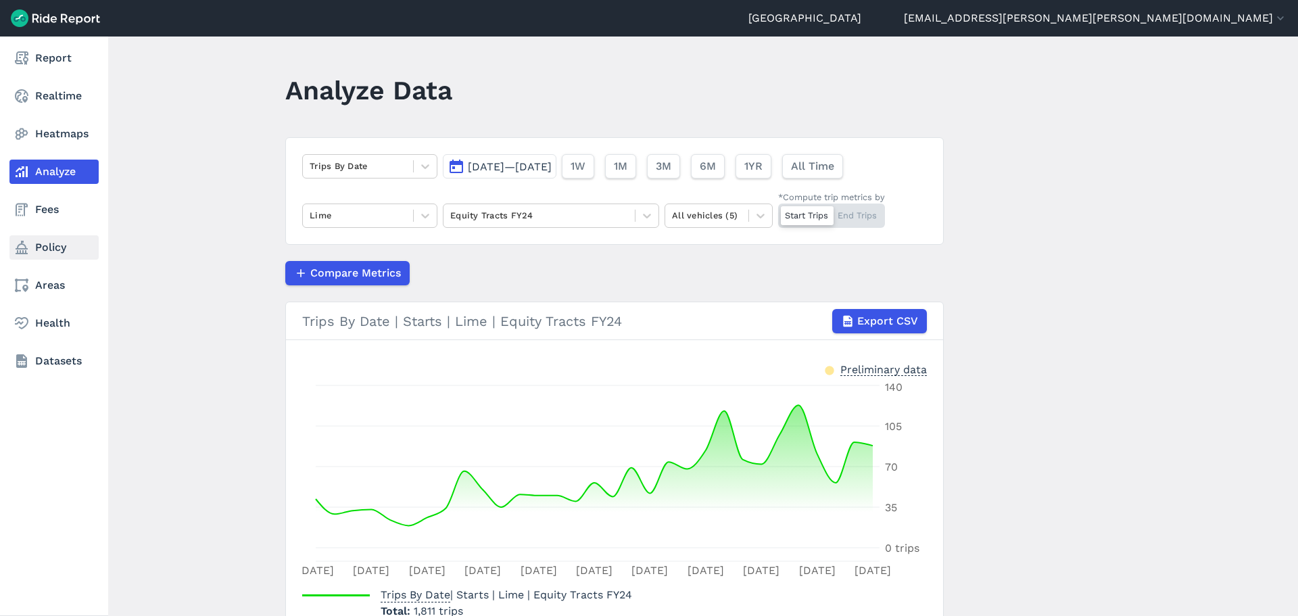
click at [38, 251] on link "Policy" at bounding box center [53, 247] width 89 height 24
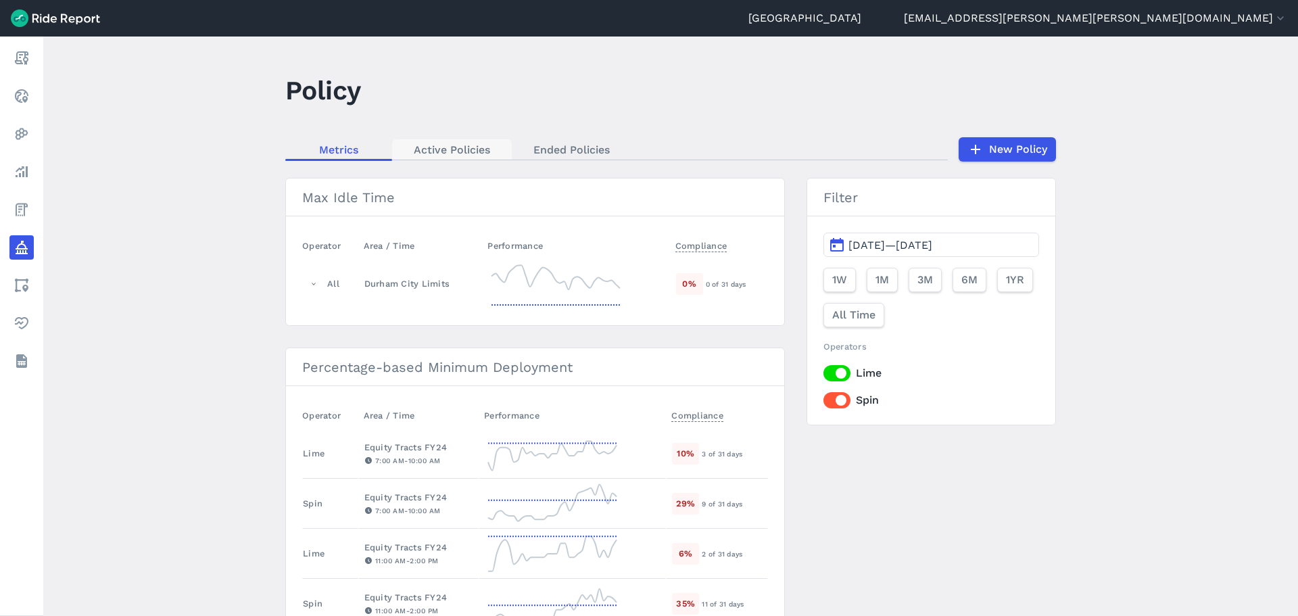
click at [458, 146] on link "Active Policies" at bounding box center [452, 149] width 120 height 20
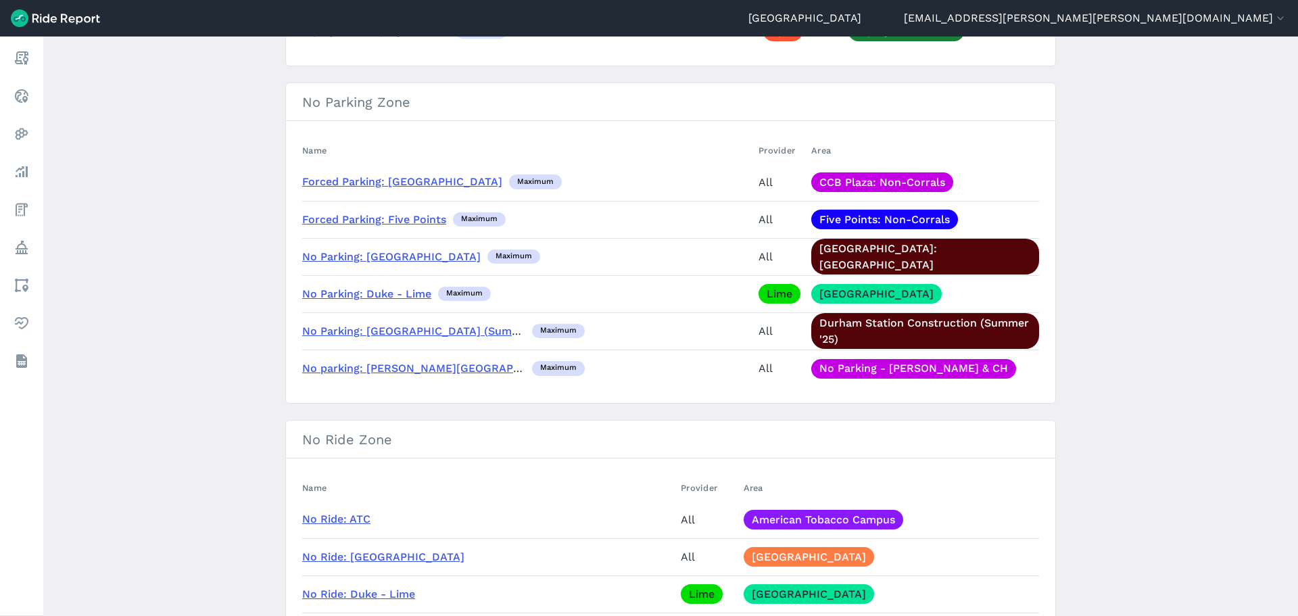
scroll to position [946, 0]
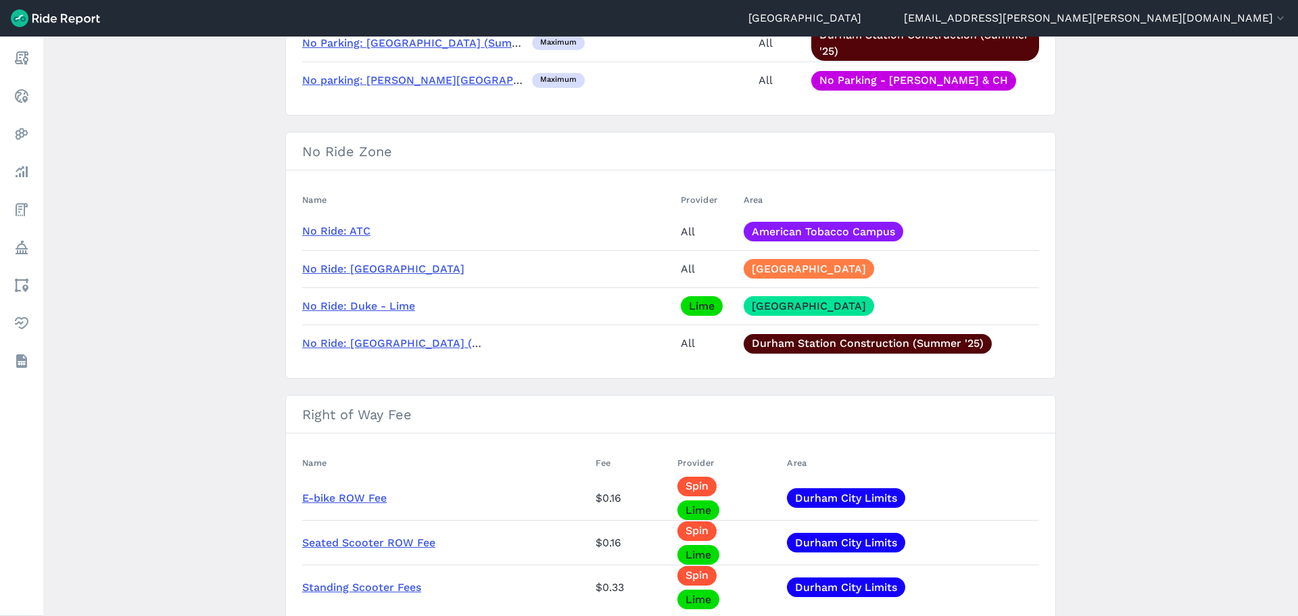
click at [315, 228] on link "No Ride: ATC" at bounding box center [336, 230] width 68 height 13
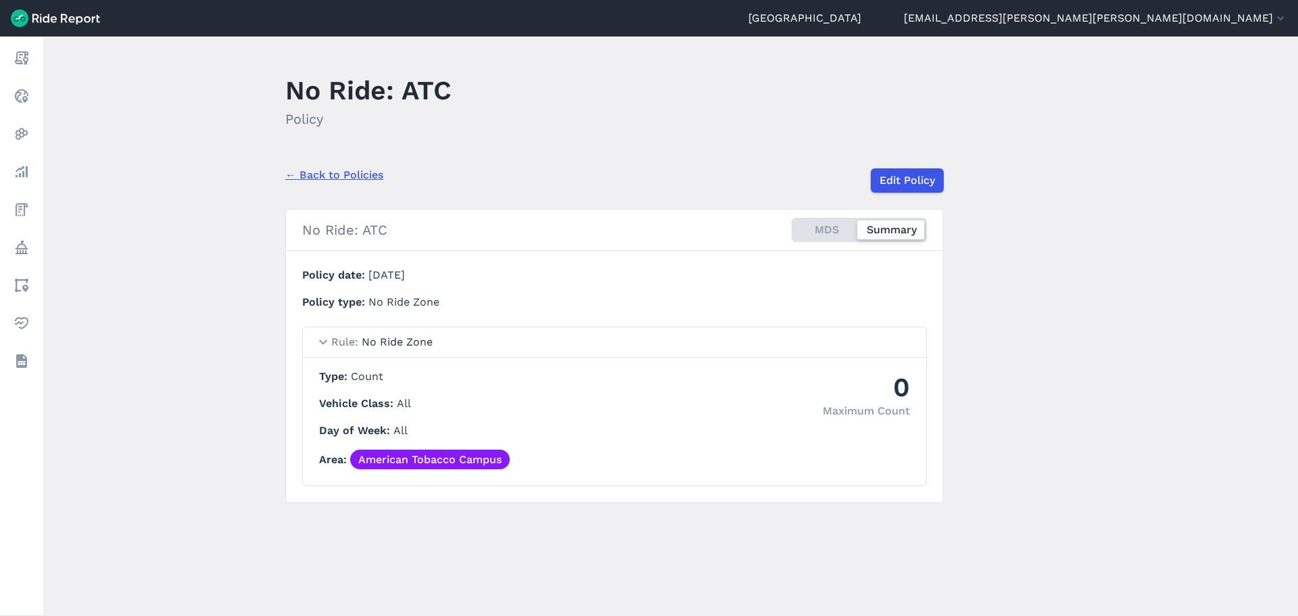
click at [331, 174] on link "← Back to Policies" at bounding box center [334, 175] width 98 height 16
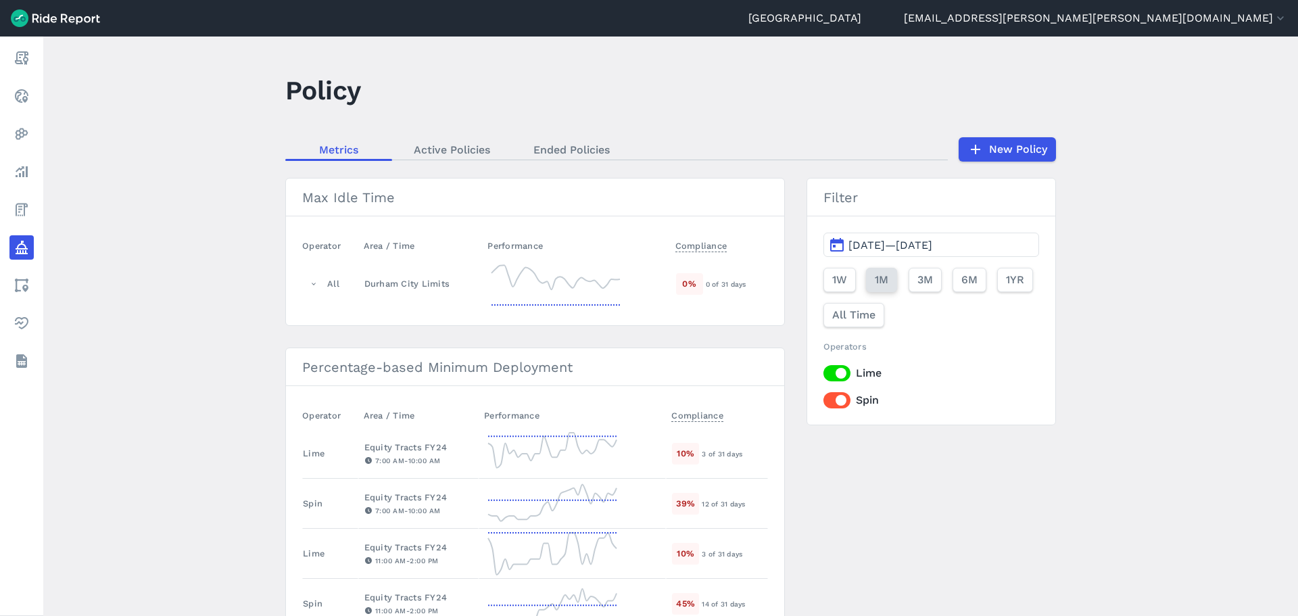
click at [876, 276] on span "1M" at bounding box center [882, 280] width 14 height 16
click at [895, 237] on button "[DATE]—[DATE]" at bounding box center [931, 244] width 216 height 24
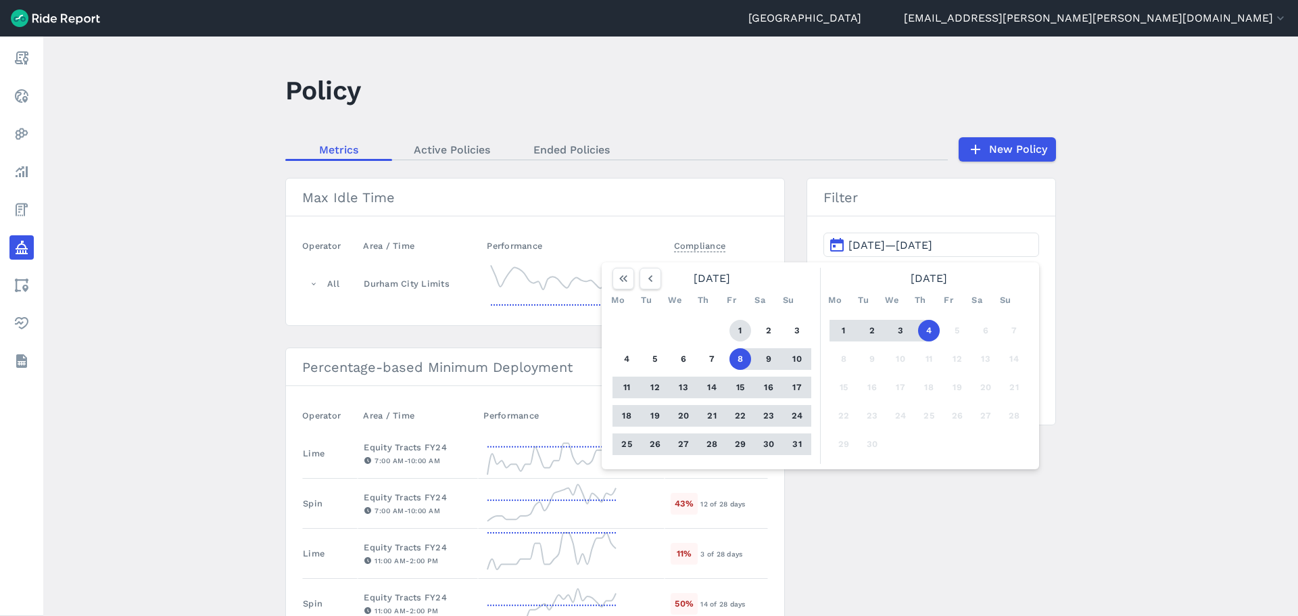
click at [743, 330] on button "1" at bounding box center [740, 331] width 22 height 22
click at [795, 440] on button "31" at bounding box center [797, 444] width 22 height 22
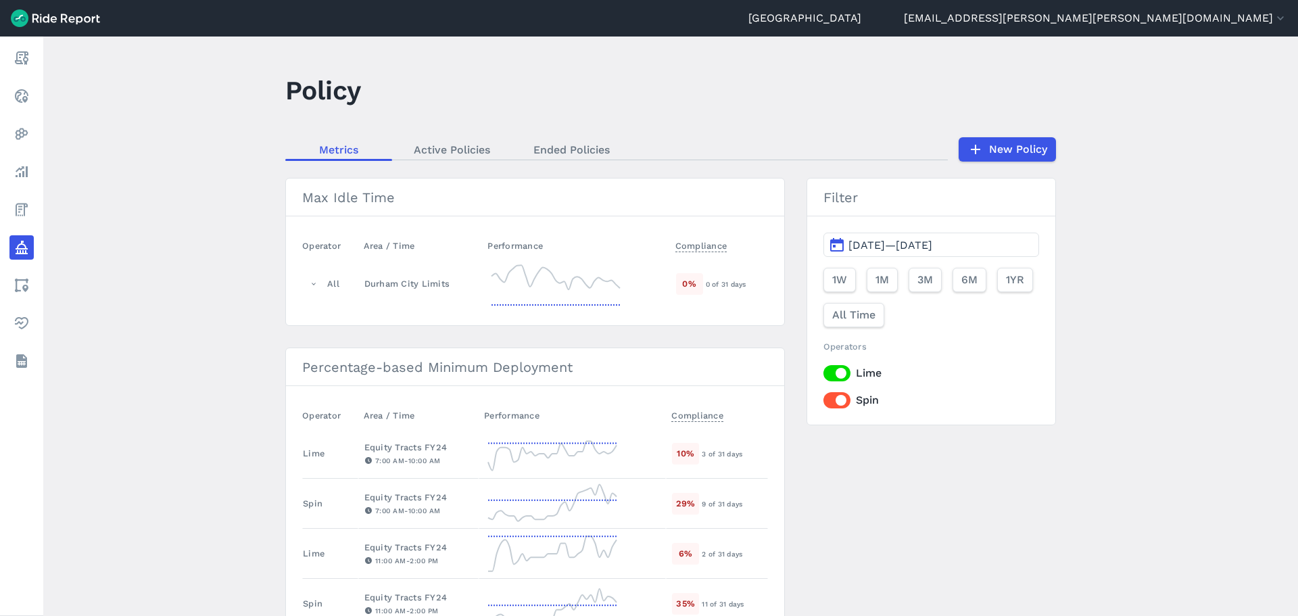
click at [1037, 330] on main "Policy Metrics Active Policies Ended Policies New Policy Max Idle Time Operator…" at bounding box center [670, 325] width 1254 height 579
click at [477, 151] on link "Active Policies" at bounding box center [452, 149] width 120 height 20
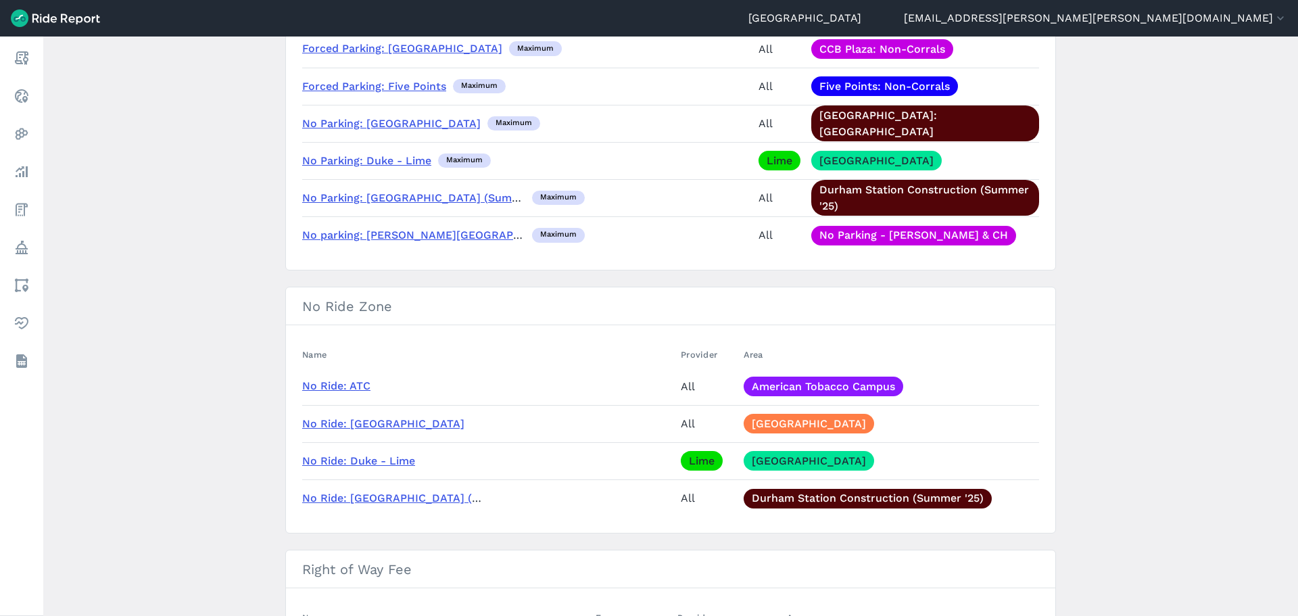
scroll to position [811, 0]
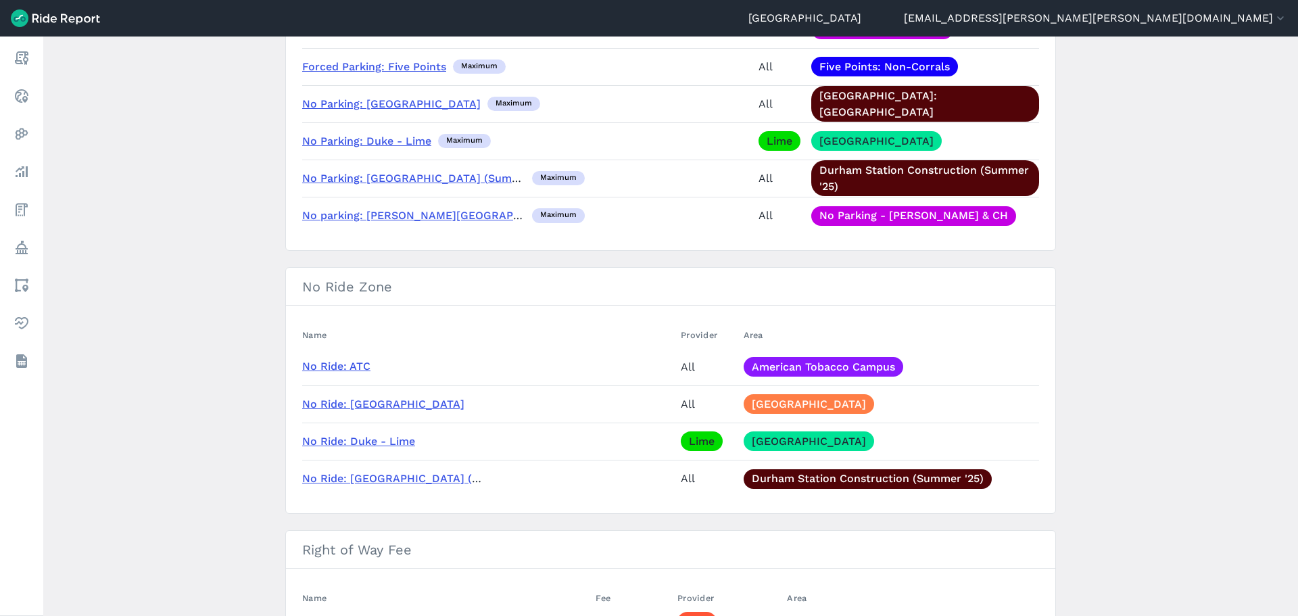
click at [324, 366] on link "No Ride: ATC" at bounding box center [336, 366] width 68 height 13
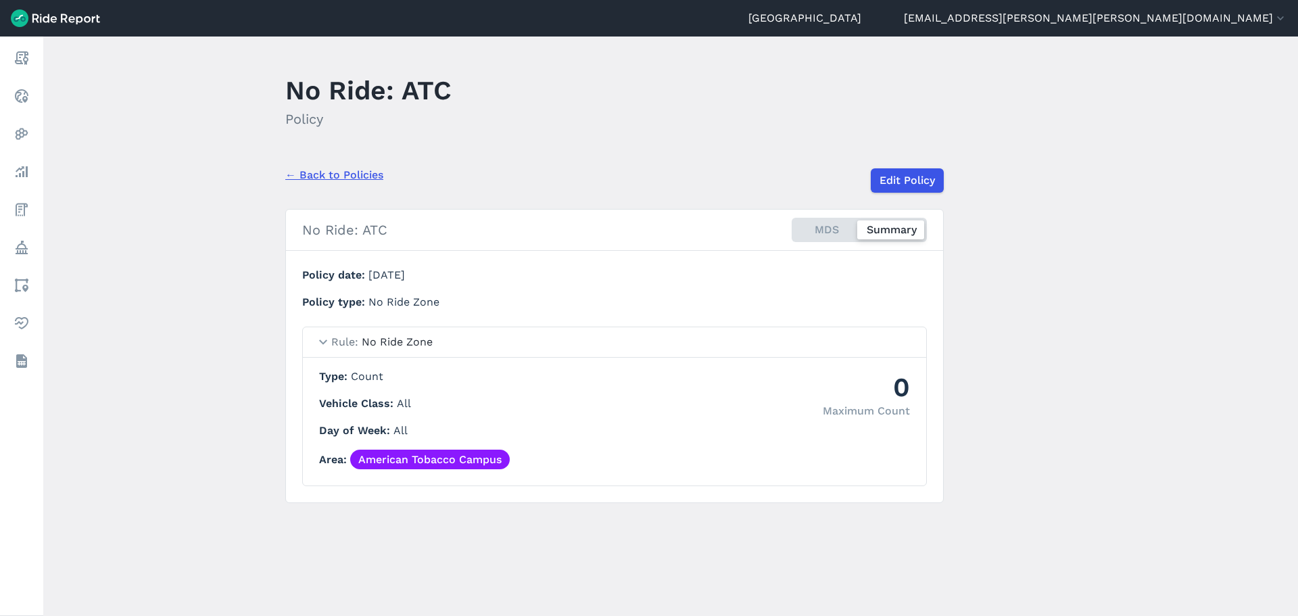
click at [312, 170] on link "← Back to Policies" at bounding box center [334, 175] width 98 height 16
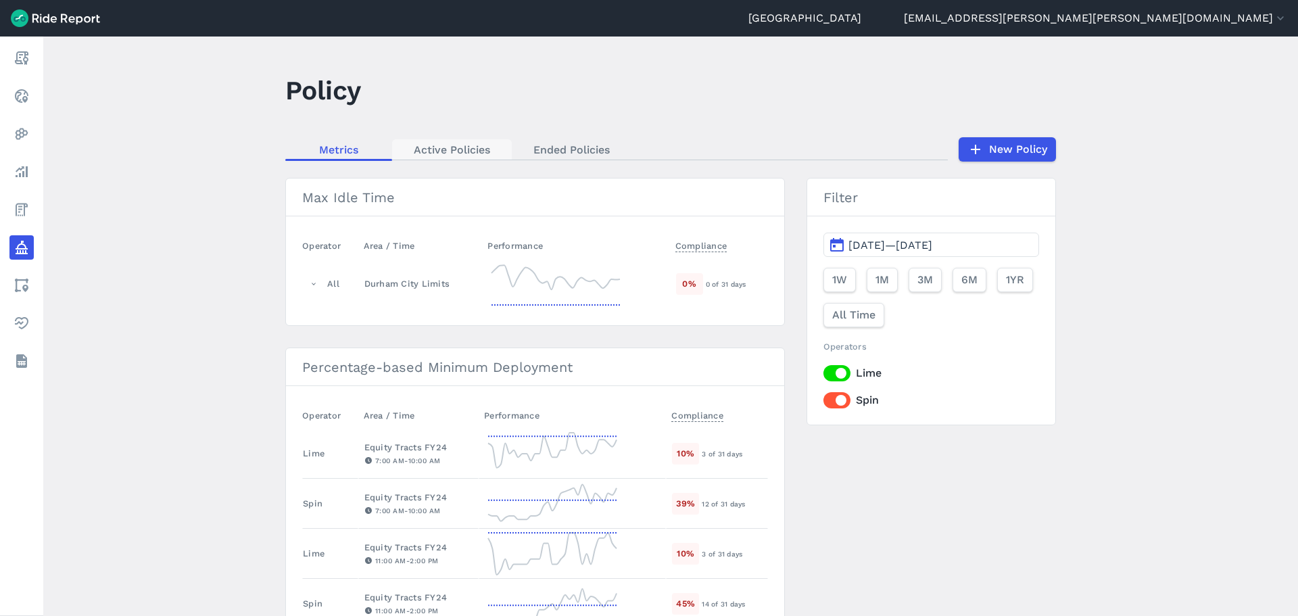
click at [466, 151] on link "Active Policies" at bounding box center [452, 149] width 120 height 20
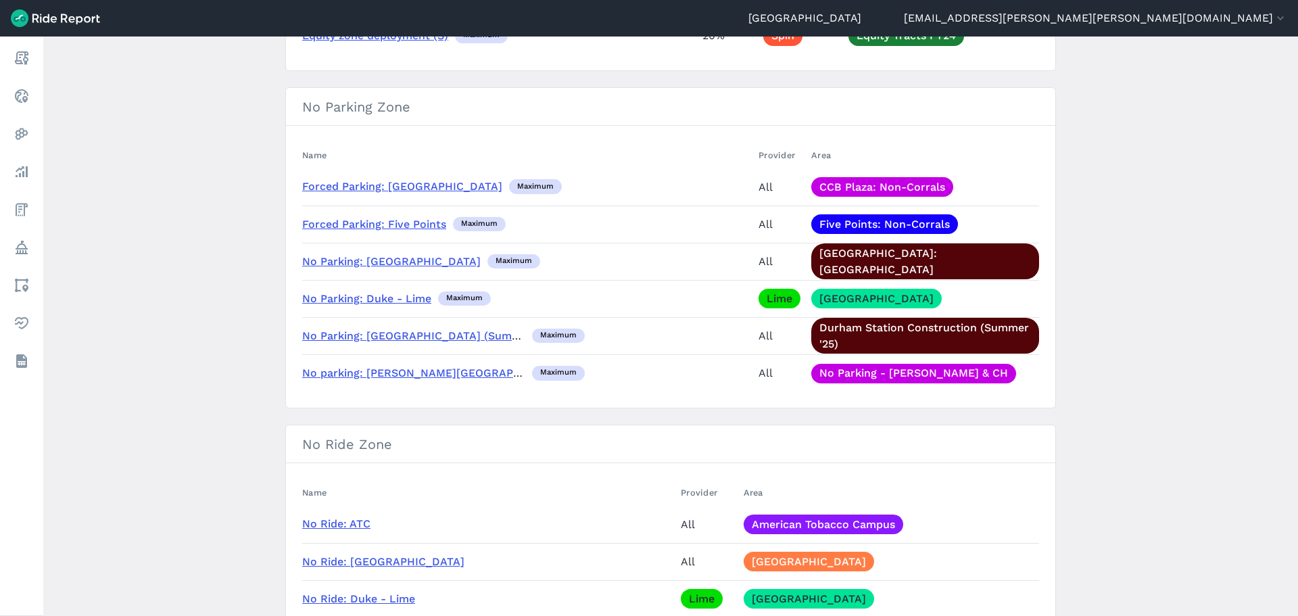
scroll to position [676, 0]
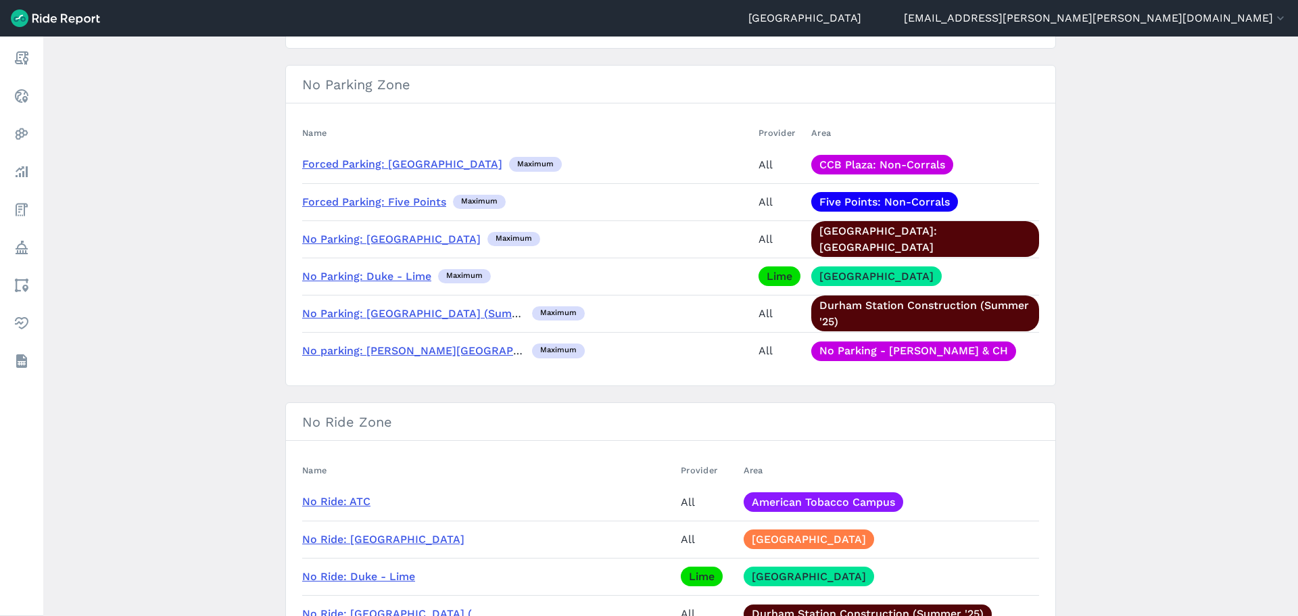
click at [372, 469] on link "No Ride: [GEOGRAPHIC_DATA]" at bounding box center [383, 539] width 162 height 13
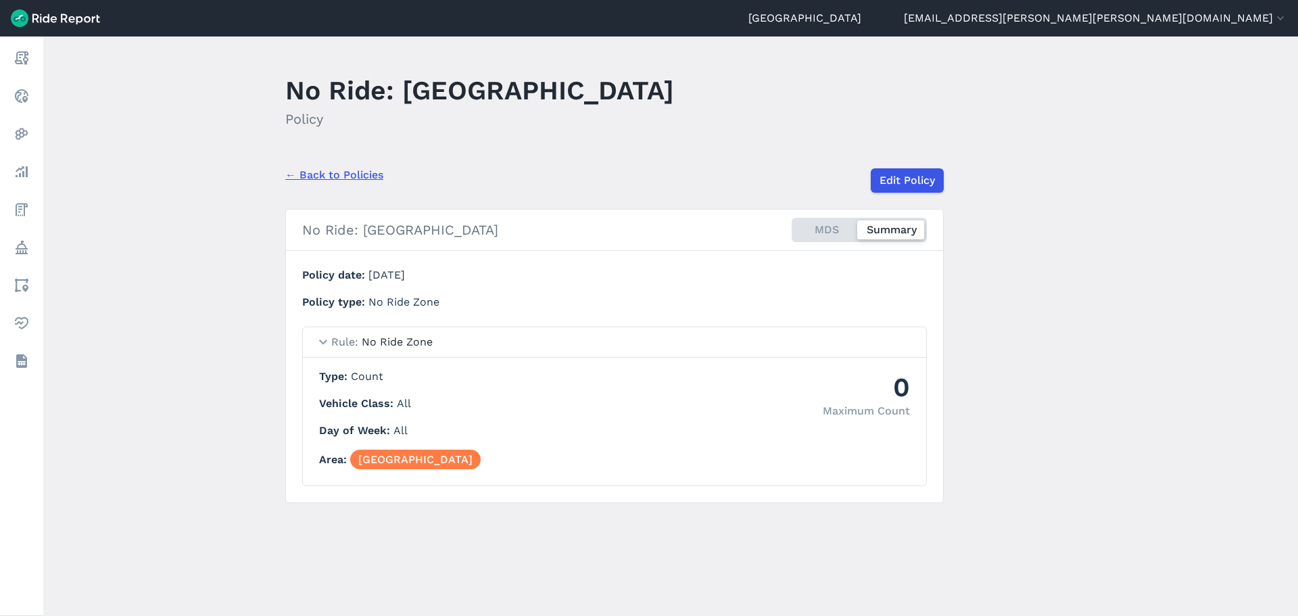
click at [335, 172] on link "← Back to Policies" at bounding box center [334, 175] width 98 height 16
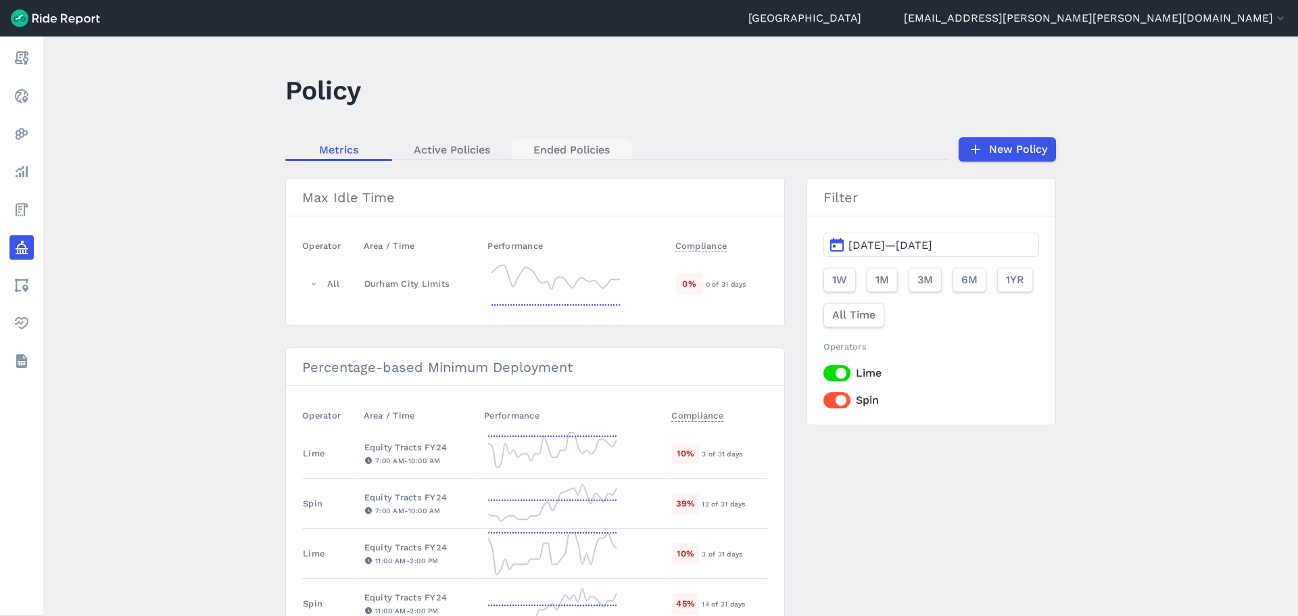
click at [560, 143] on link "Ended Policies" at bounding box center [572, 149] width 120 height 20
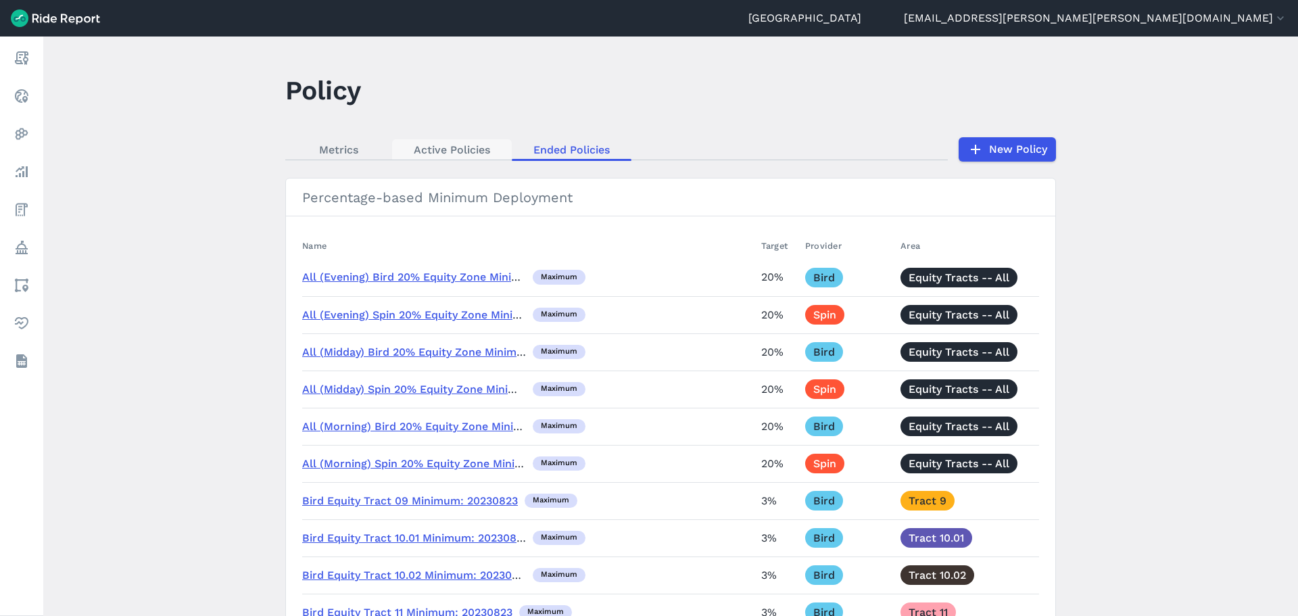
click at [466, 144] on link "Active Policies" at bounding box center [452, 149] width 120 height 20
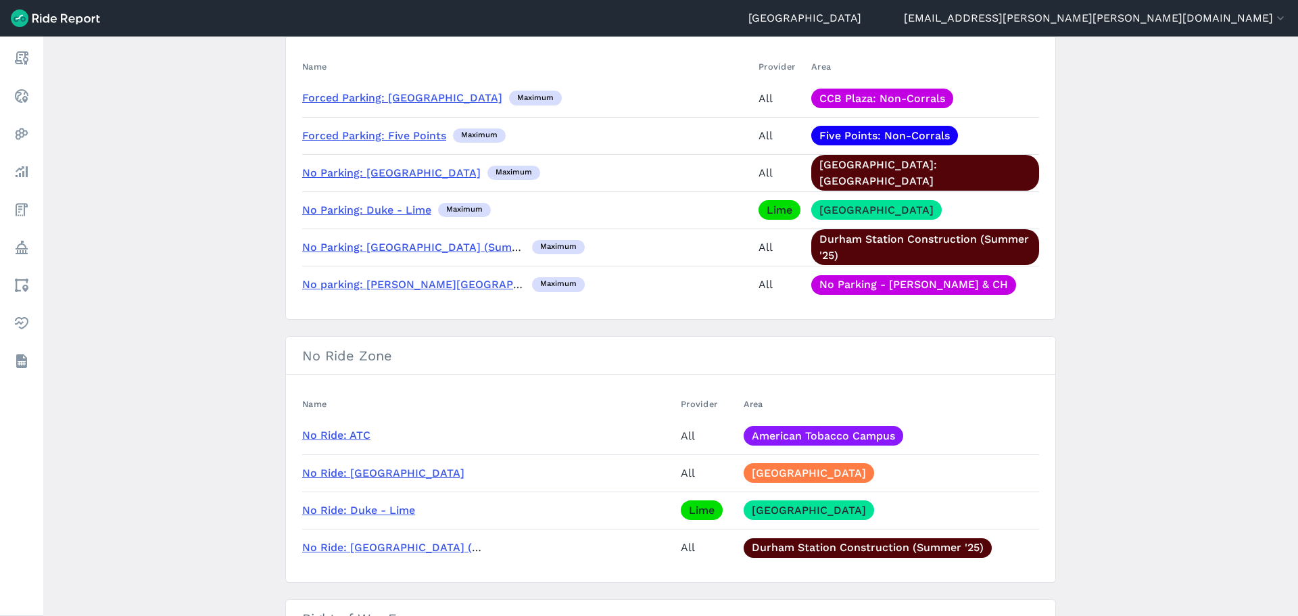
scroll to position [811, 0]
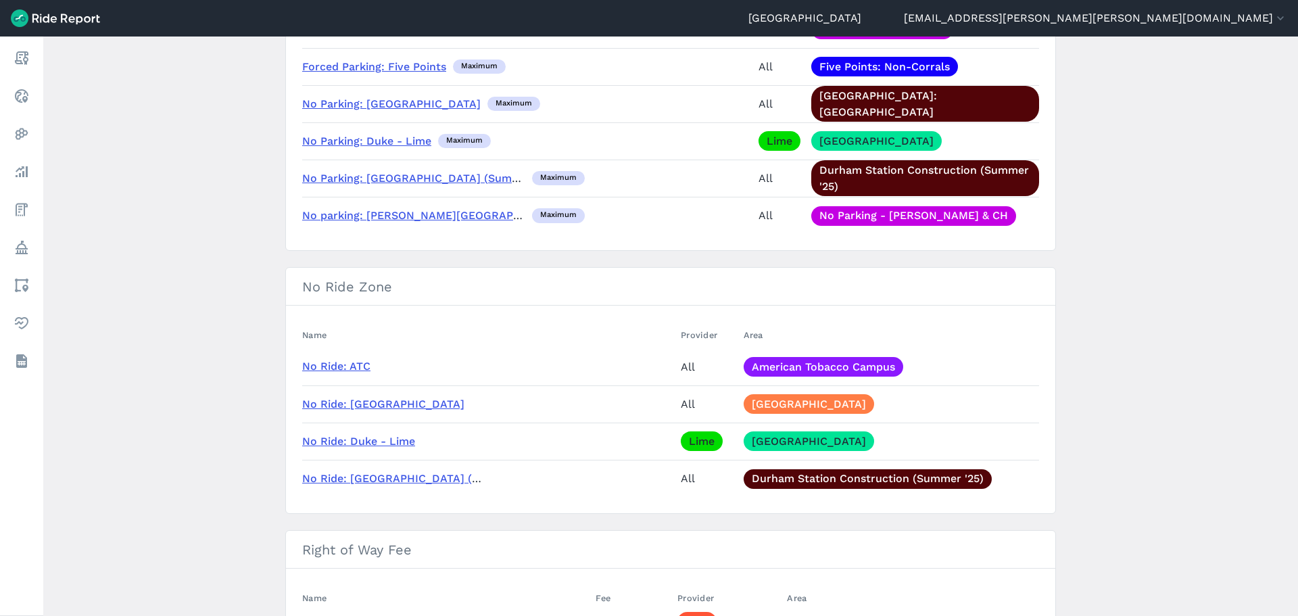
click at [401, 439] on link "No Ride: Duke - Lime" at bounding box center [358, 441] width 113 height 13
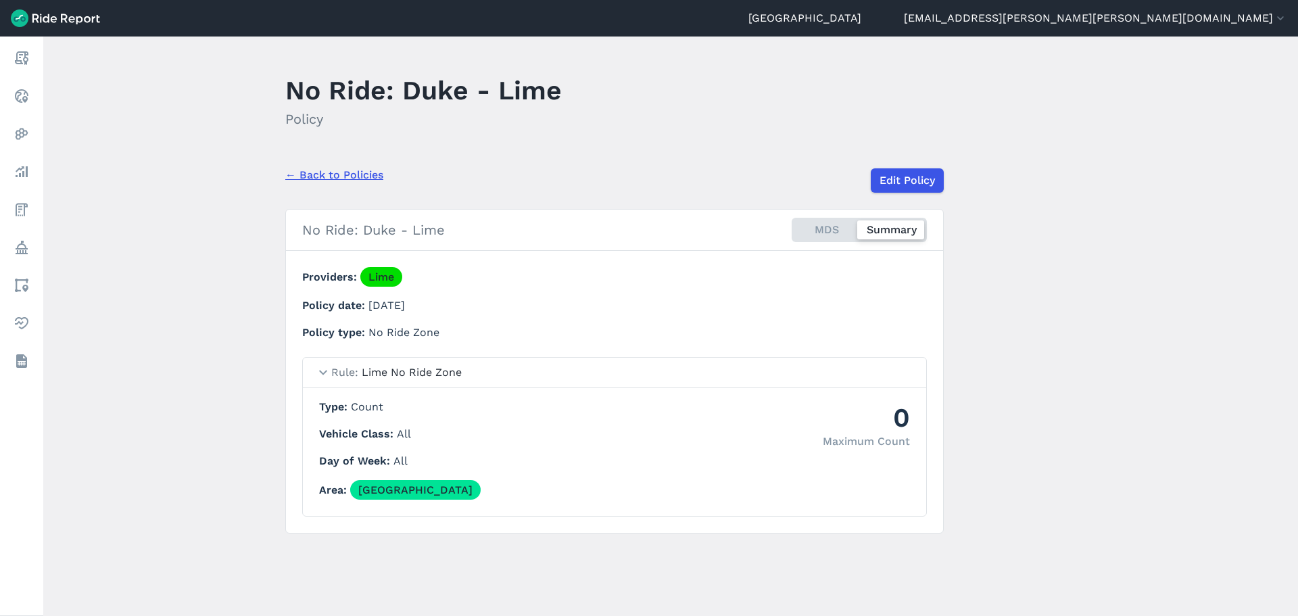
click at [358, 174] on link "← Back to Policies" at bounding box center [334, 175] width 98 height 16
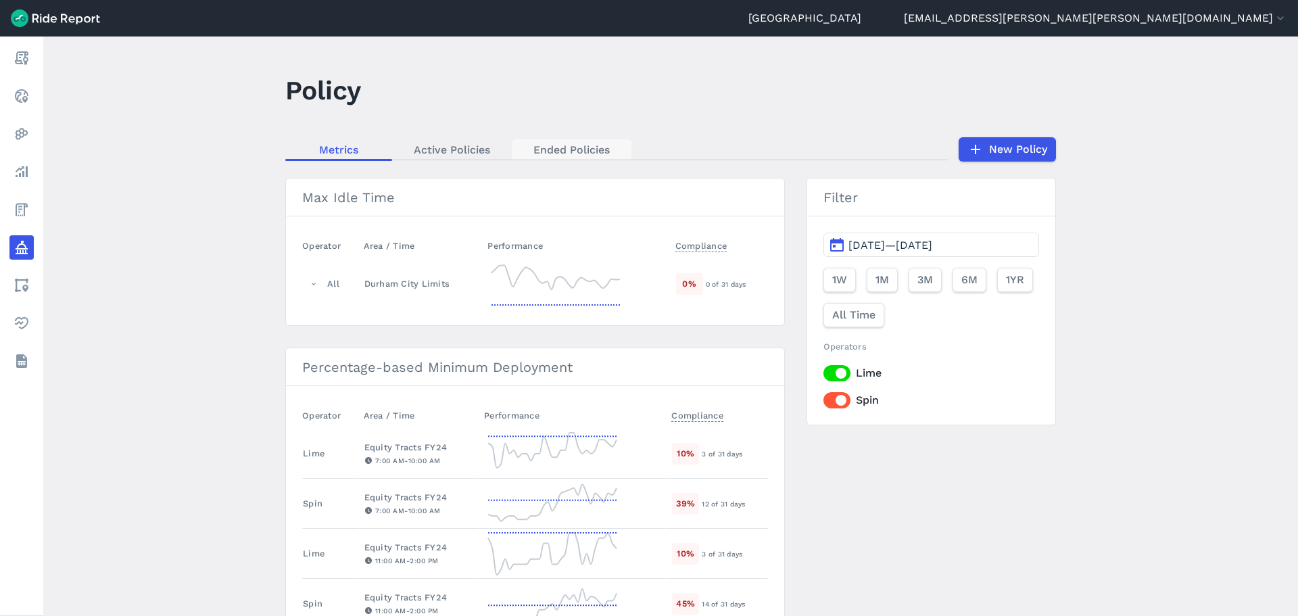
click at [570, 145] on link "Ended Policies" at bounding box center [572, 149] width 120 height 20
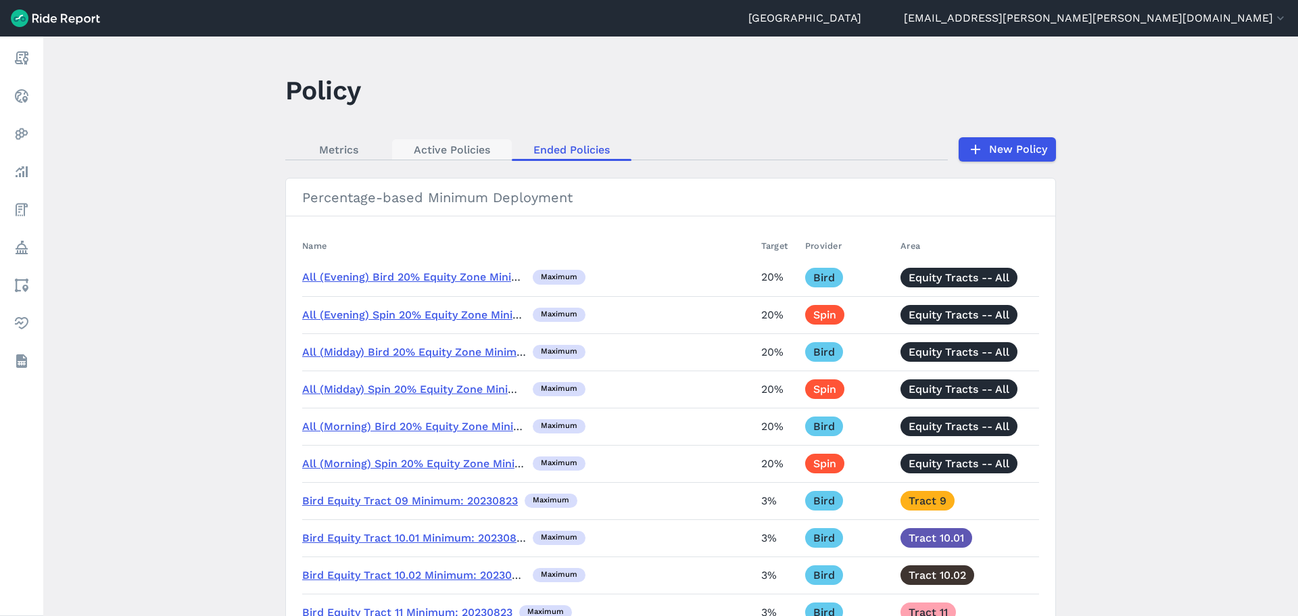
click at [455, 145] on link "Active Policies" at bounding box center [452, 149] width 120 height 20
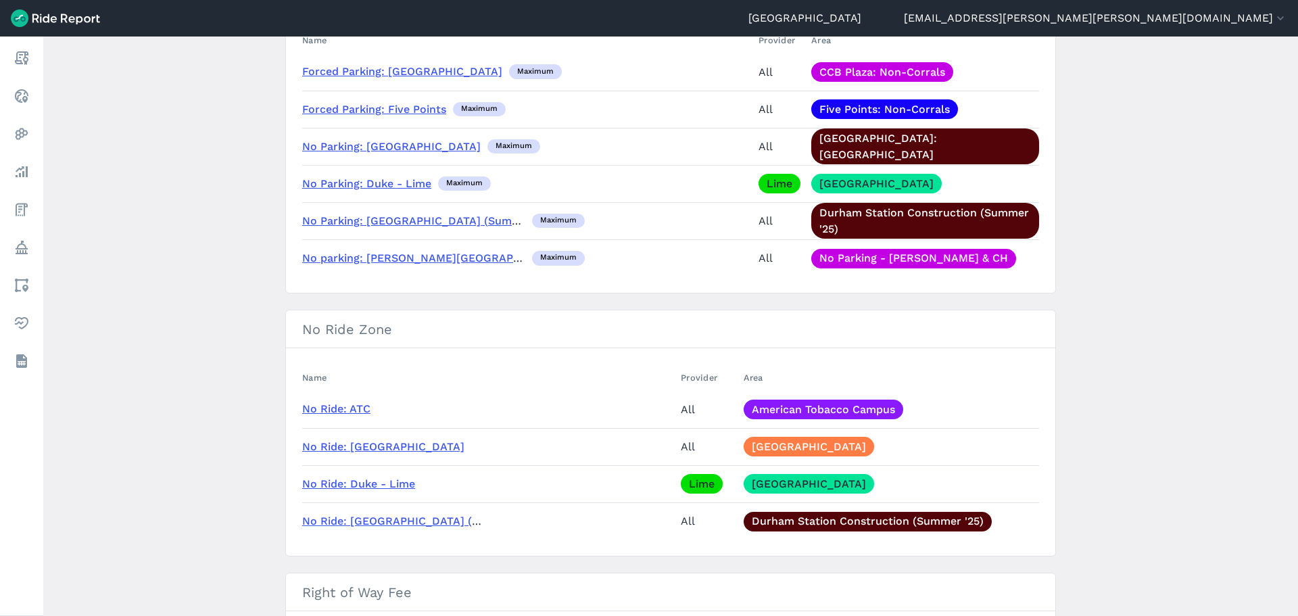
scroll to position [1014, 0]
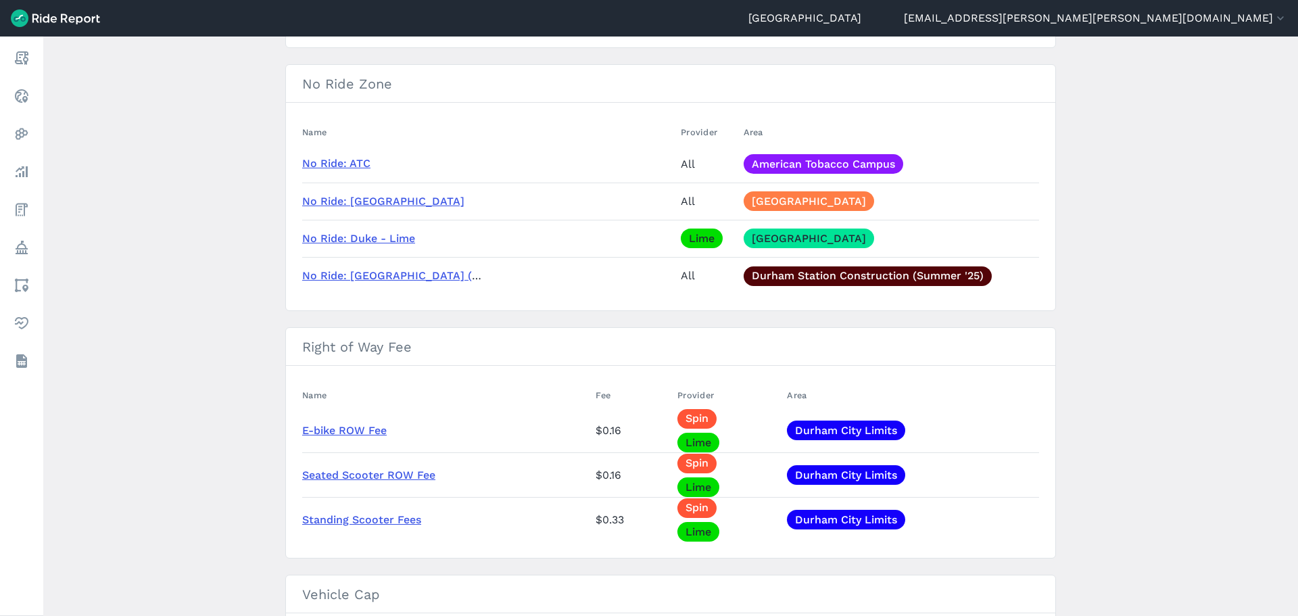
click at [399, 273] on link "No Ride: [GEOGRAPHIC_DATA] (Summer '25 Construction)" at bounding box center [456, 275] width 309 height 13
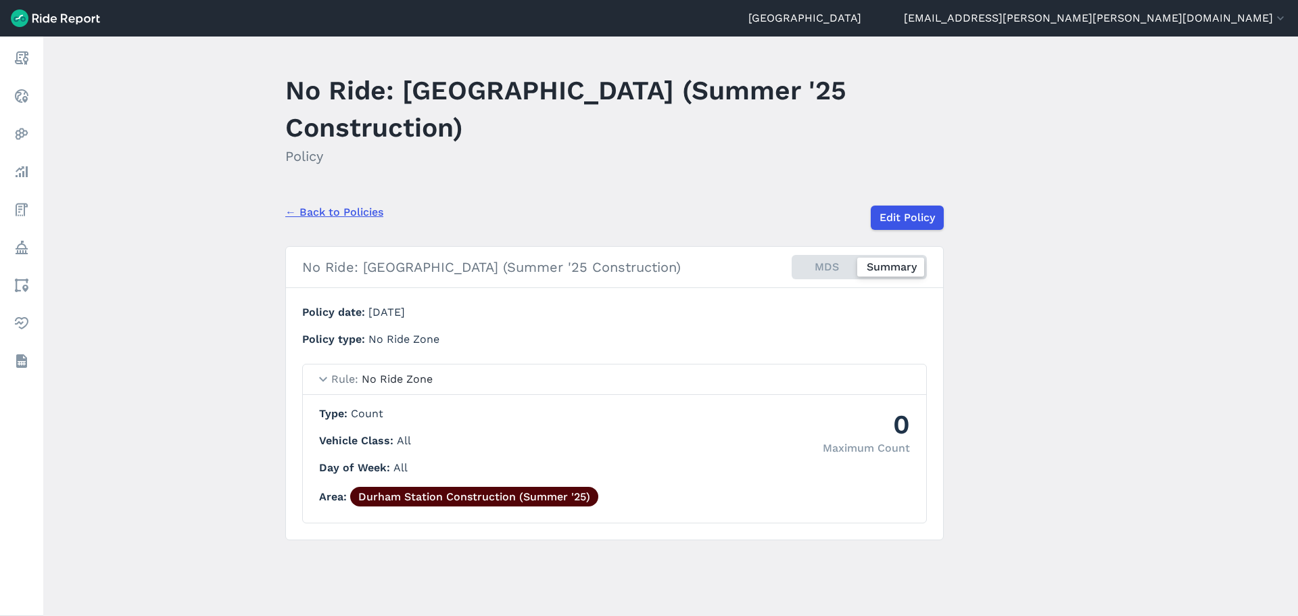
click at [496, 469] on link "Durham Station Construction (Summer '25)" at bounding box center [474, 497] width 248 height 20
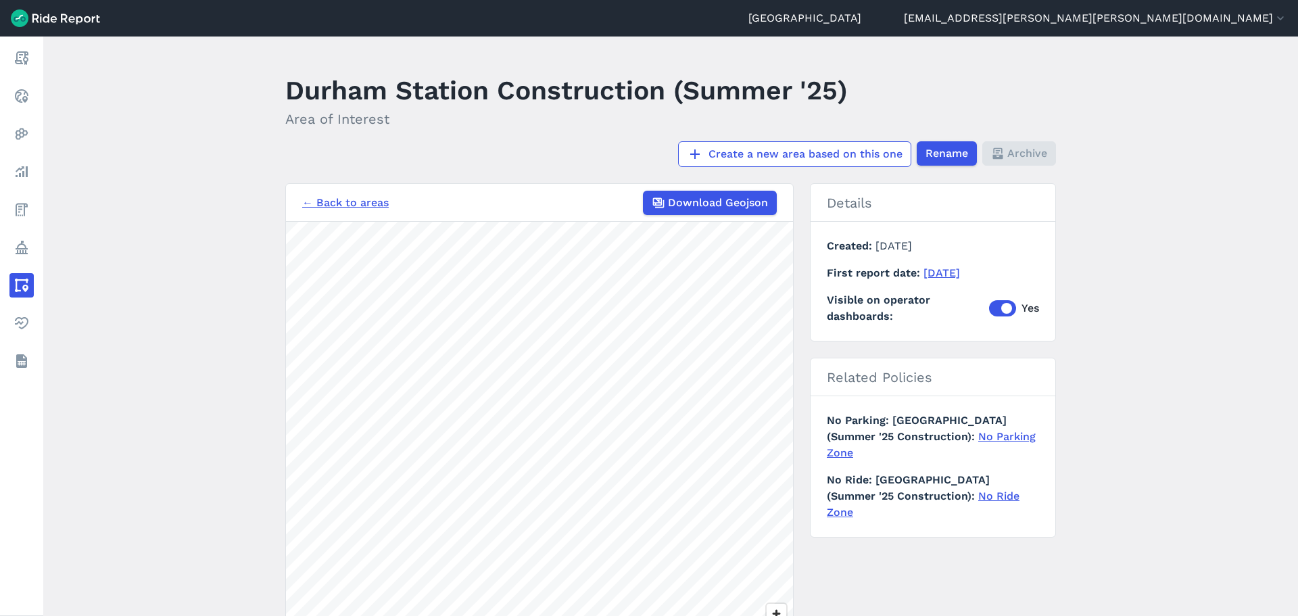
click at [915, 469] on link "No Ride Zone" at bounding box center [923, 503] width 193 height 29
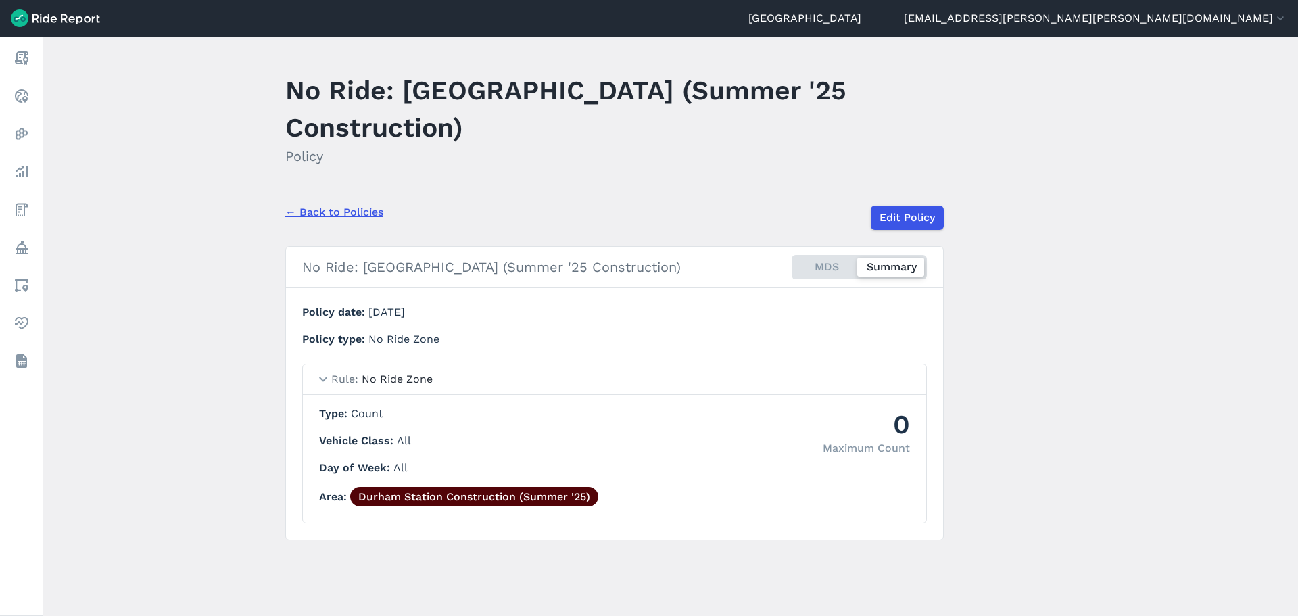
click at [650, 191] on main "No Ride: [GEOGRAPHIC_DATA] (Summer '25 Construction) Policy ← Back to Policies …" at bounding box center [670, 325] width 1254 height 579
click at [360, 214] on link "← Back to Policies" at bounding box center [334, 212] width 98 height 16
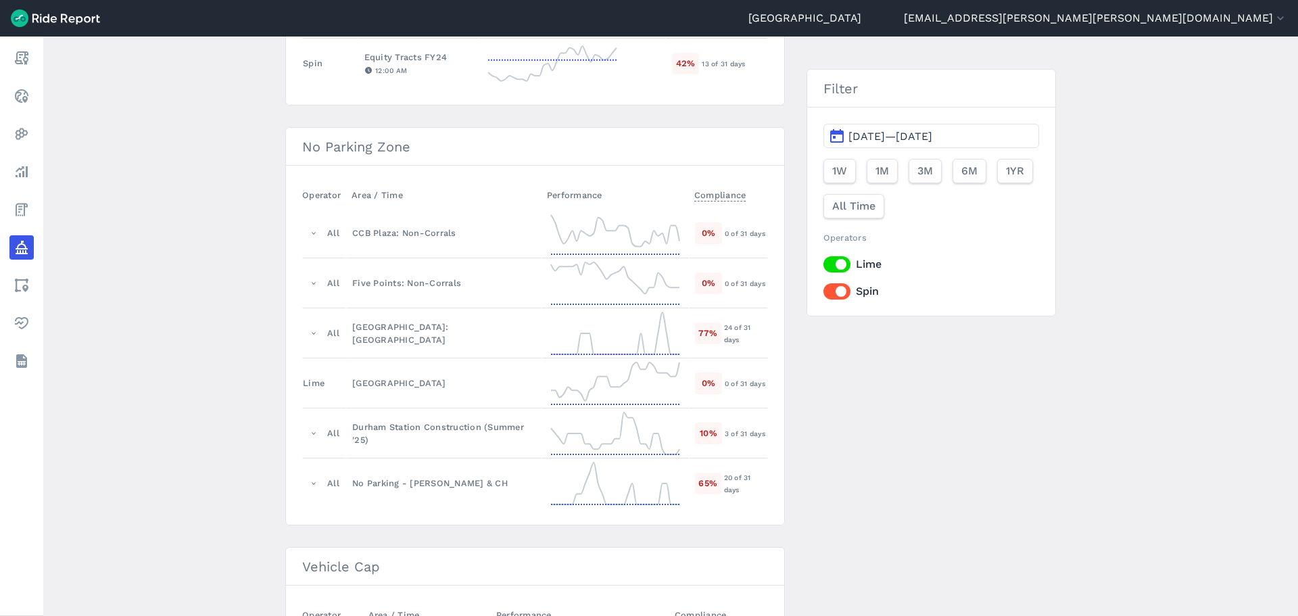
scroll to position [743, 0]
click at [421, 424] on div "Durham Station Construction (Summer '25)" at bounding box center [443, 430] width 183 height 26
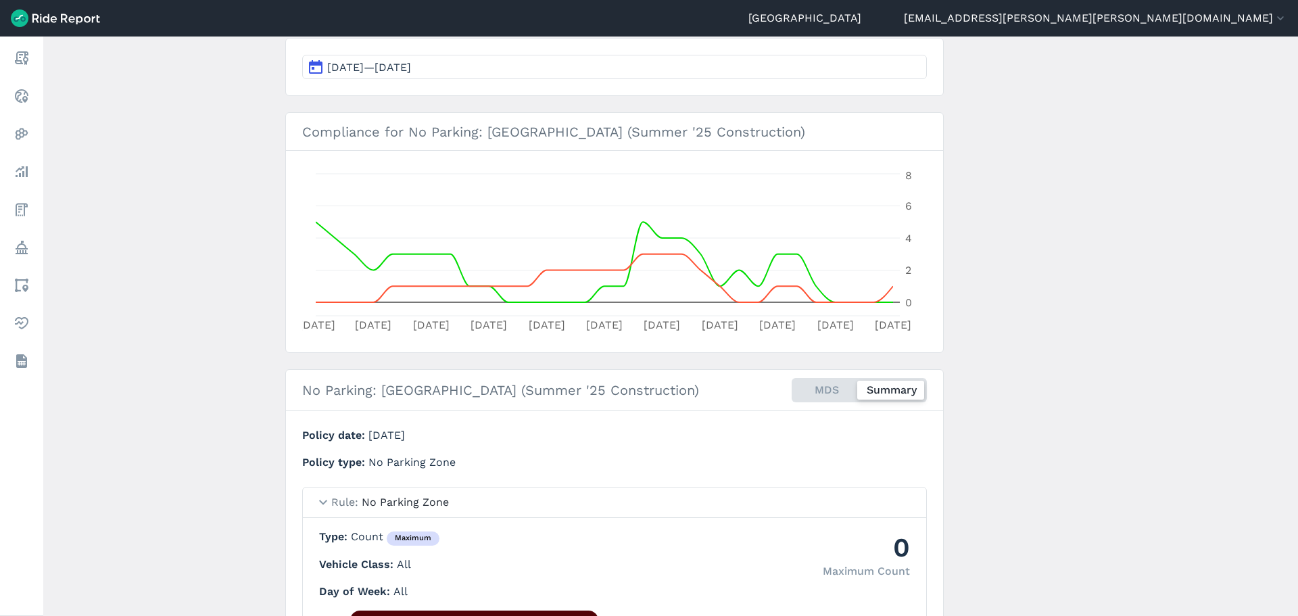
scroll to position [135, 0]
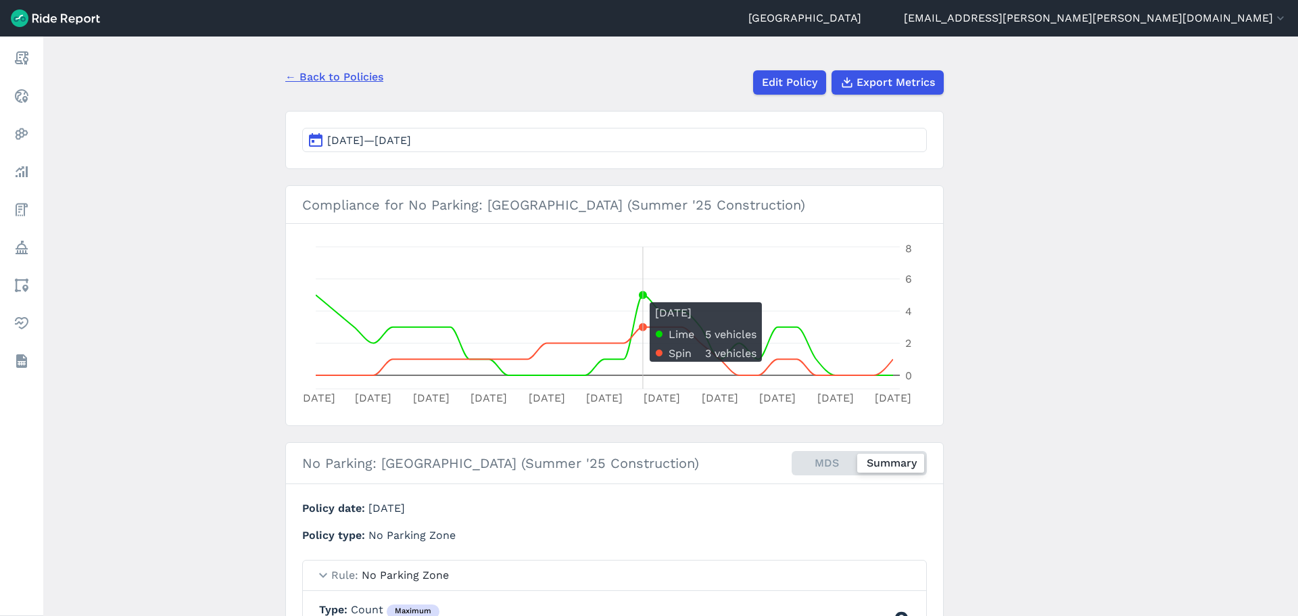
click at [640, 295] on circle at bounding box center [642, 294] width 5 height 5
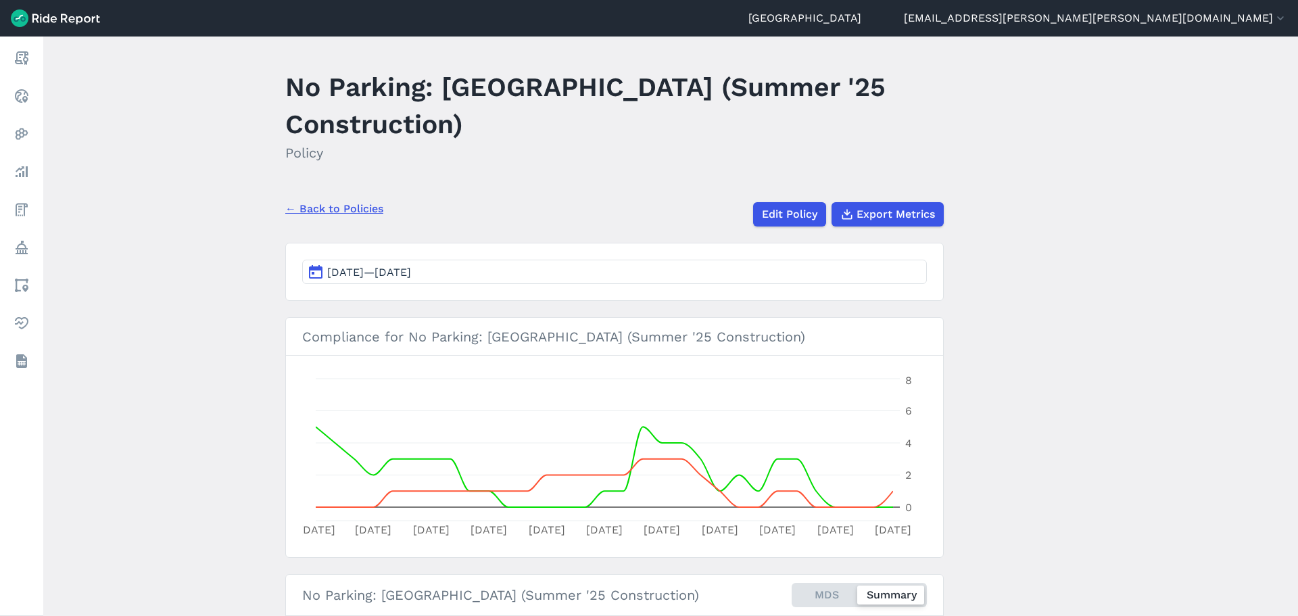
scroll to position [0, 0]
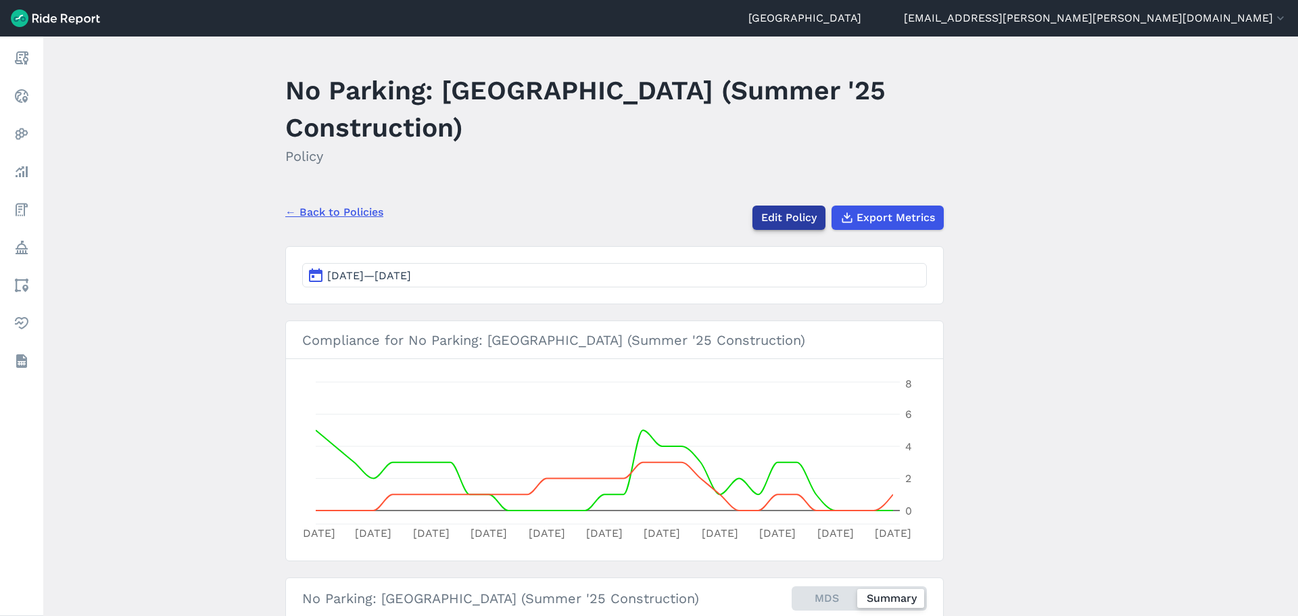
click at [796, 220] on link "Edit Policy" at bounding box center [788, 217] width 73 height 24
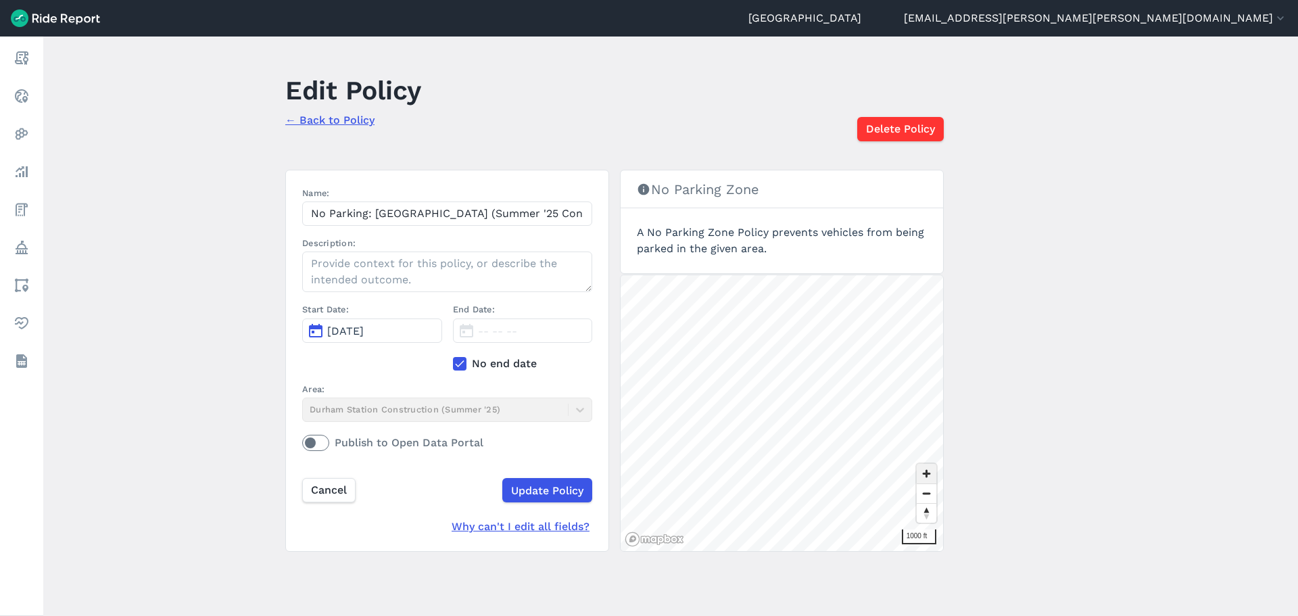
click at [923, 469] on span "Zoom in" at bounding box center [926, 474] width 20 height 20
drag, startPoint x: 124, startPoint y: 137, endPoint x: 118, endPoint y: 143, distance: 8.7
click at [124, 137] on main "Edit Policy ← Back to Policy Delete Policy Name: No Parking: [GEOGRAPHIC_DATA] …" at bounding box center [670, 325] width 1254 height 579
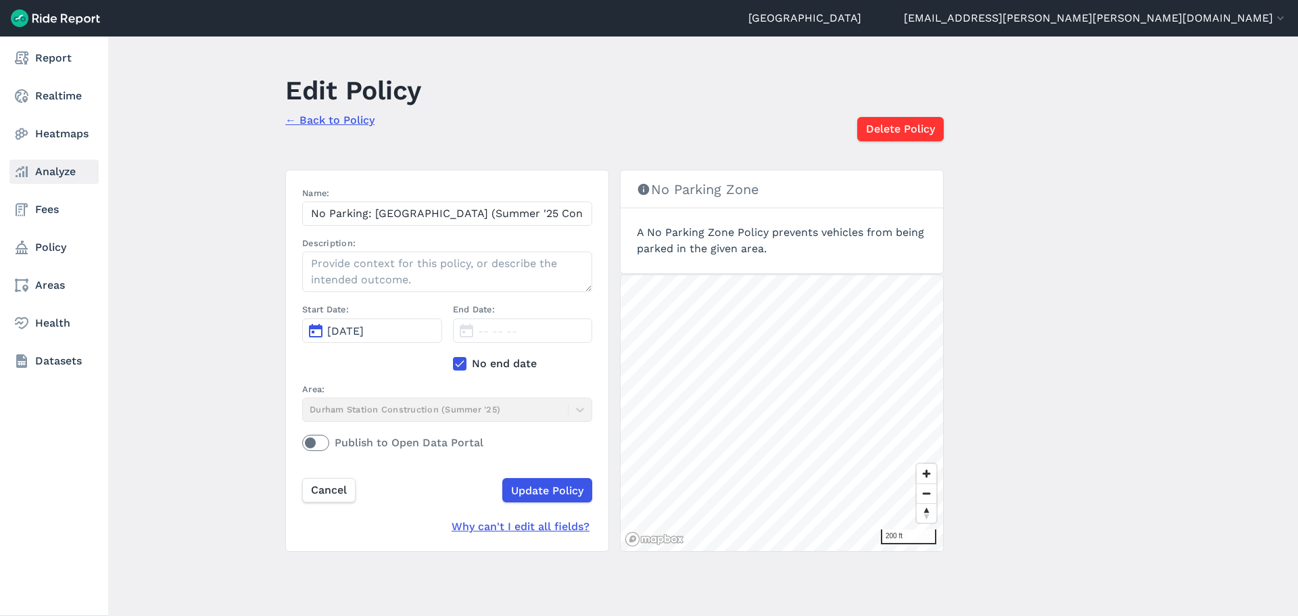
click at [56, 173] on link "Analyze" at bounding box center [53, 171] width 89 height 24
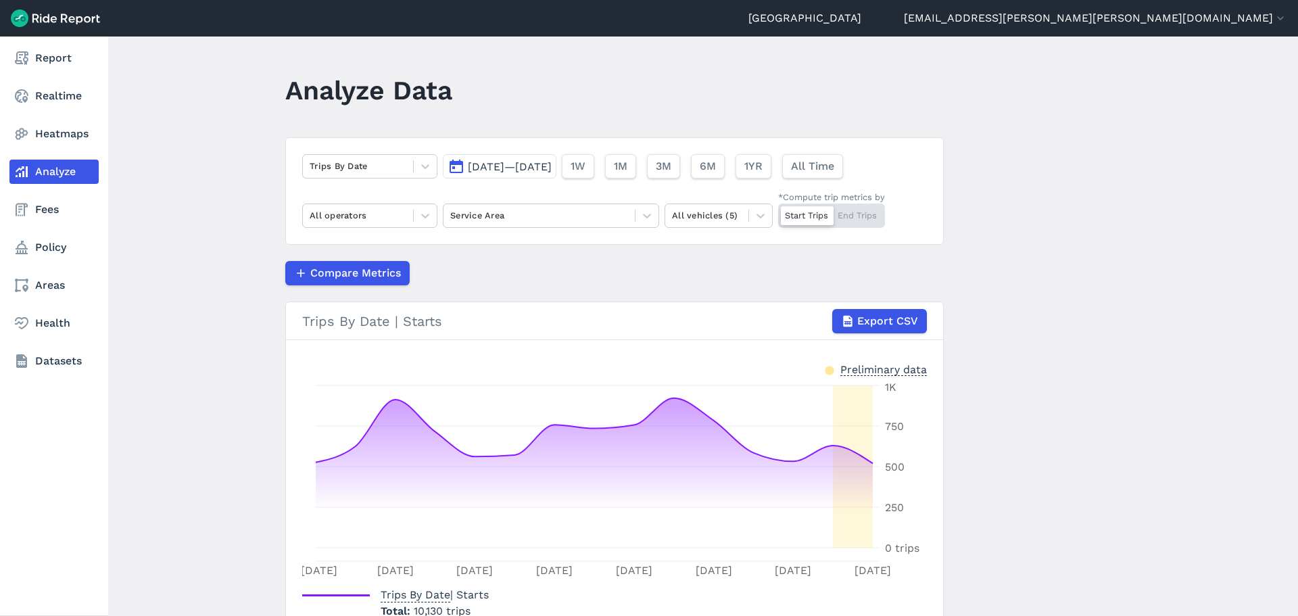
click at [25, 167] on icon at bounding box center [22, 172] width 16 height 16
click at [35, 280] on link "Areas" at bounding box center [53, 285] width 89 height 24
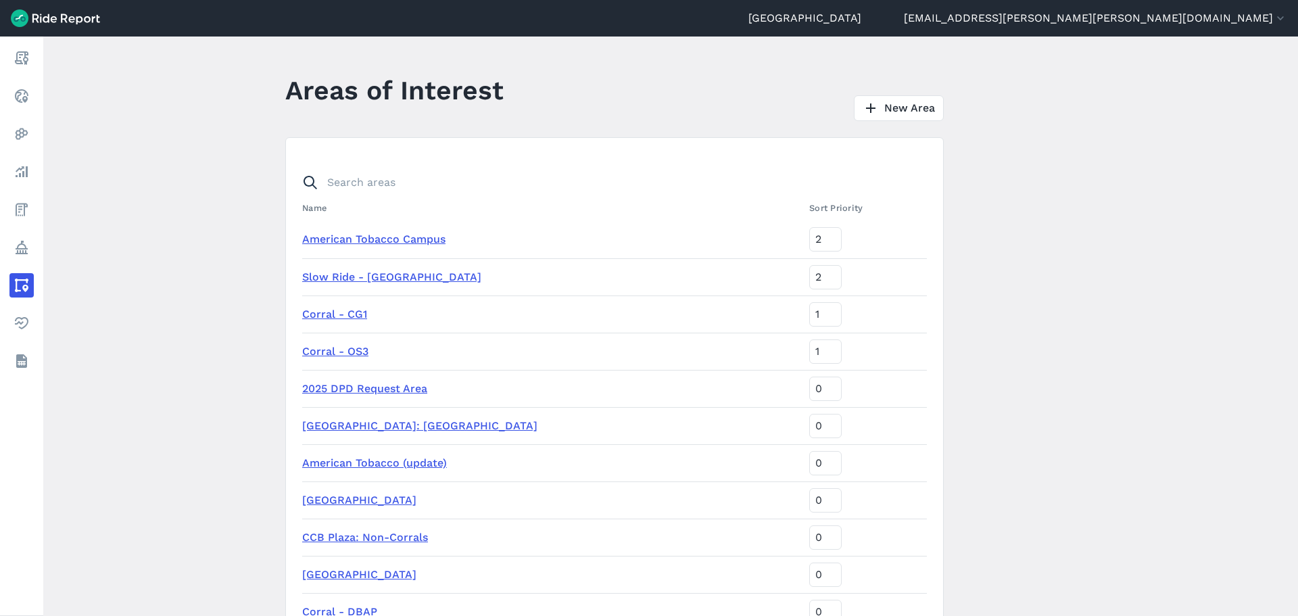
click at [161, 168] on main "Areas of Interest New Area Name Sort Priority American Tobacco Campus 2 Slow Ri…" at bounding box center [670, 325] width 1254 height 579
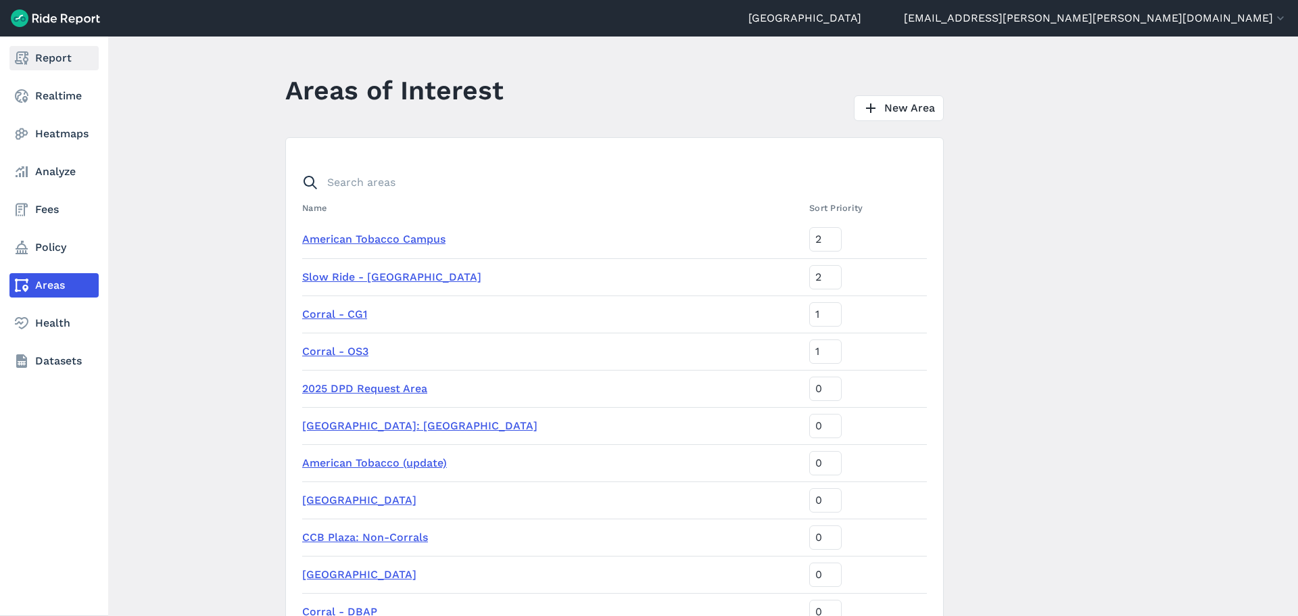
click at [32, 51] on link "Report" at bounding box center [53, 58] width 89 height 24
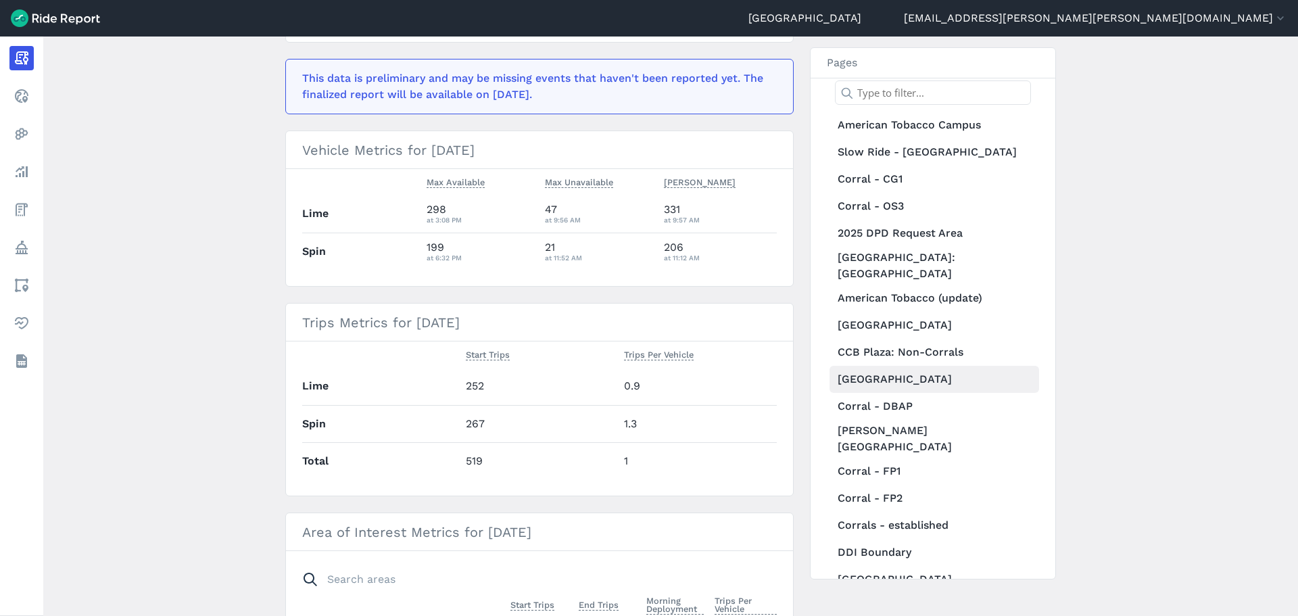
scroll to position [270, 0]
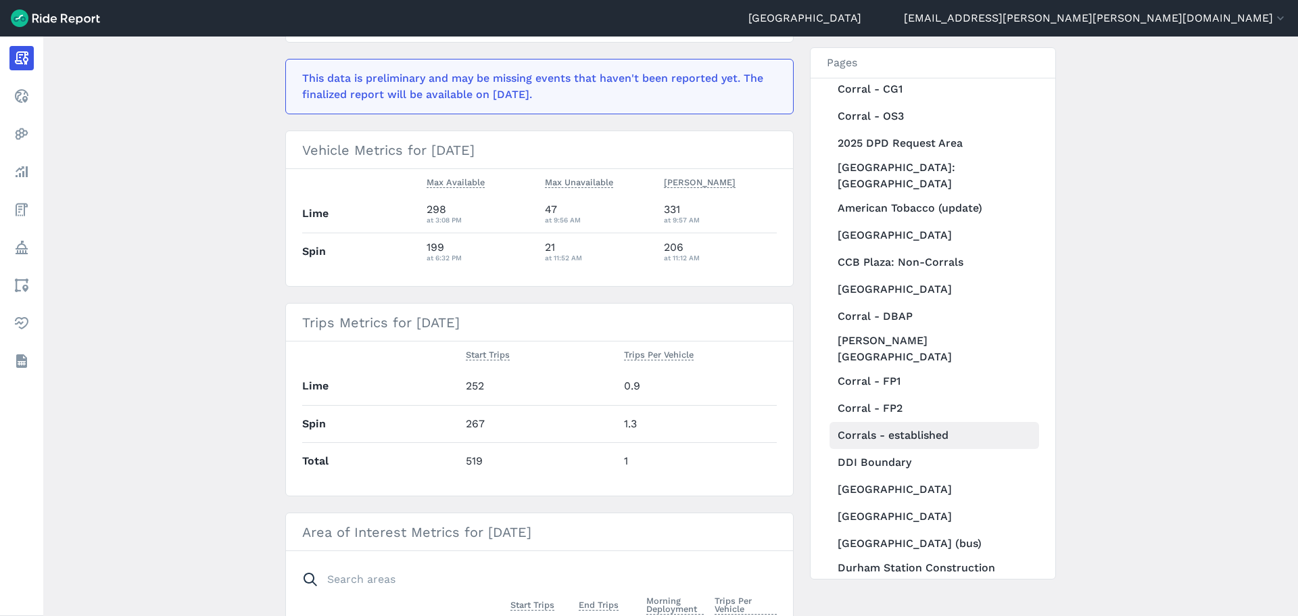
click at [925, 422] on link "Corrals - established" at bounding box center [934, 435] width 210 height 27
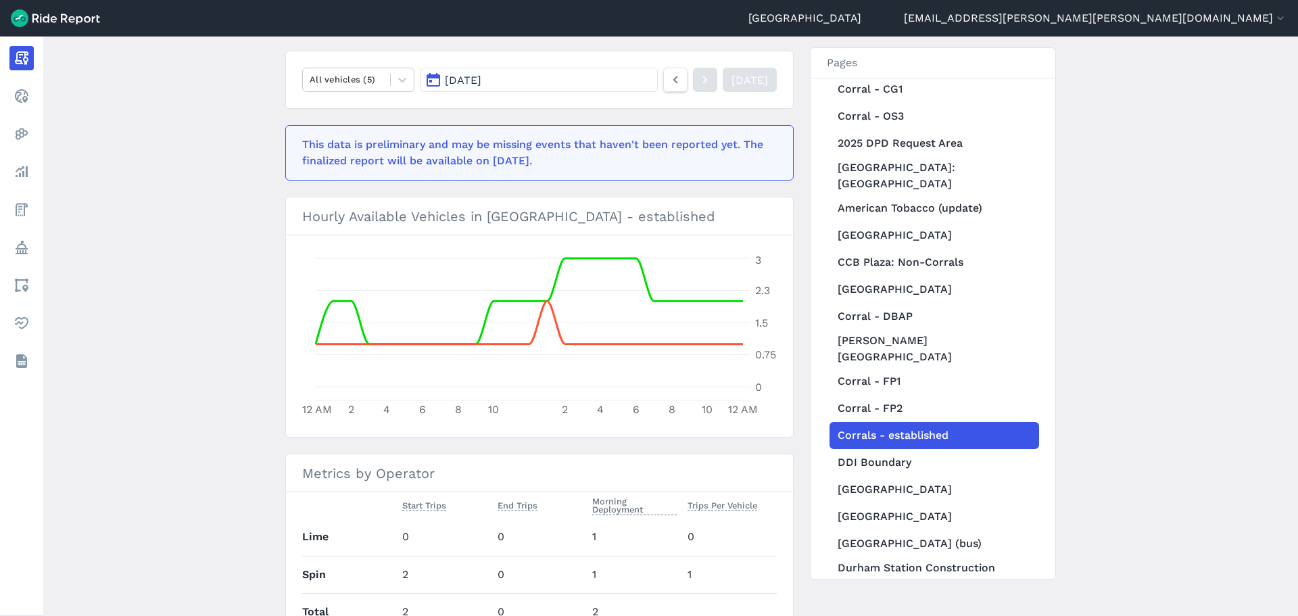
scroll to position [203, 0]
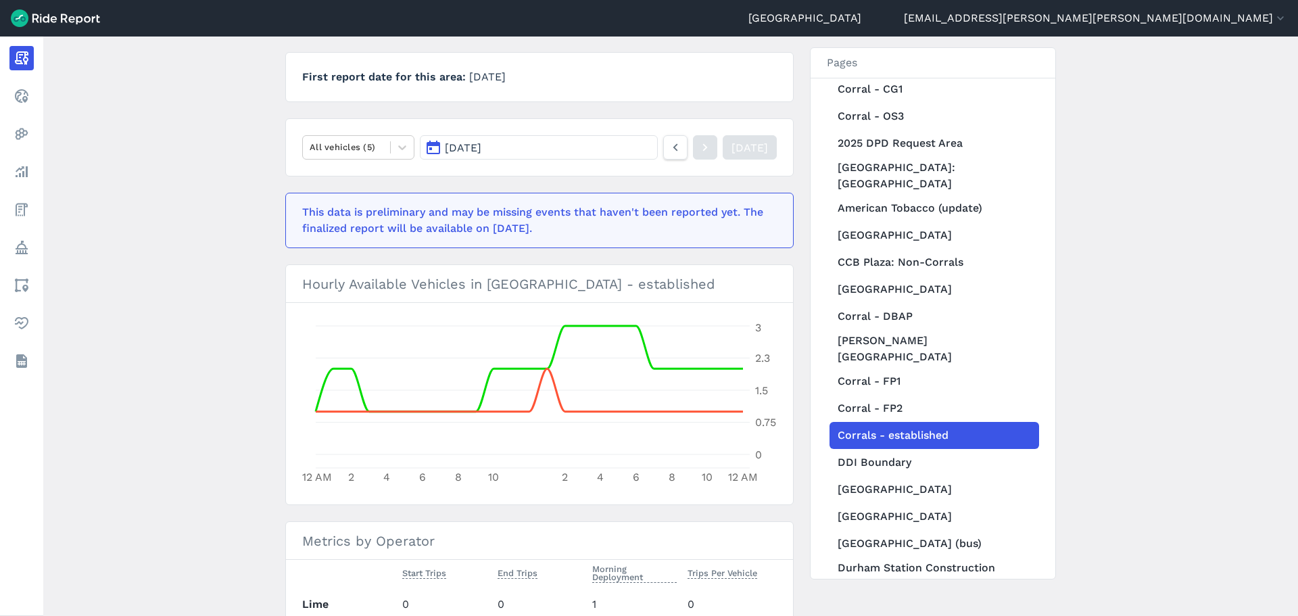
click at [460, 151] on span "[DATE]" at bounding box center [463, 147] width 36 height 13
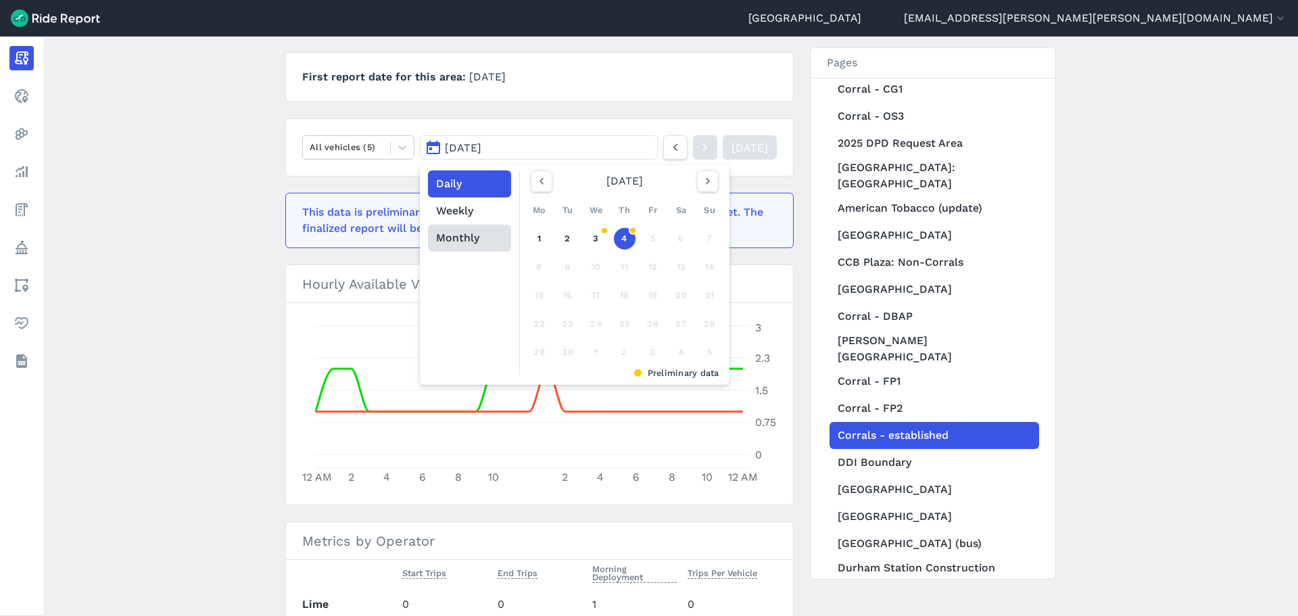
click at [464, 239] on button "Monthly" at bounding box center [469, 237] width 83 height 27
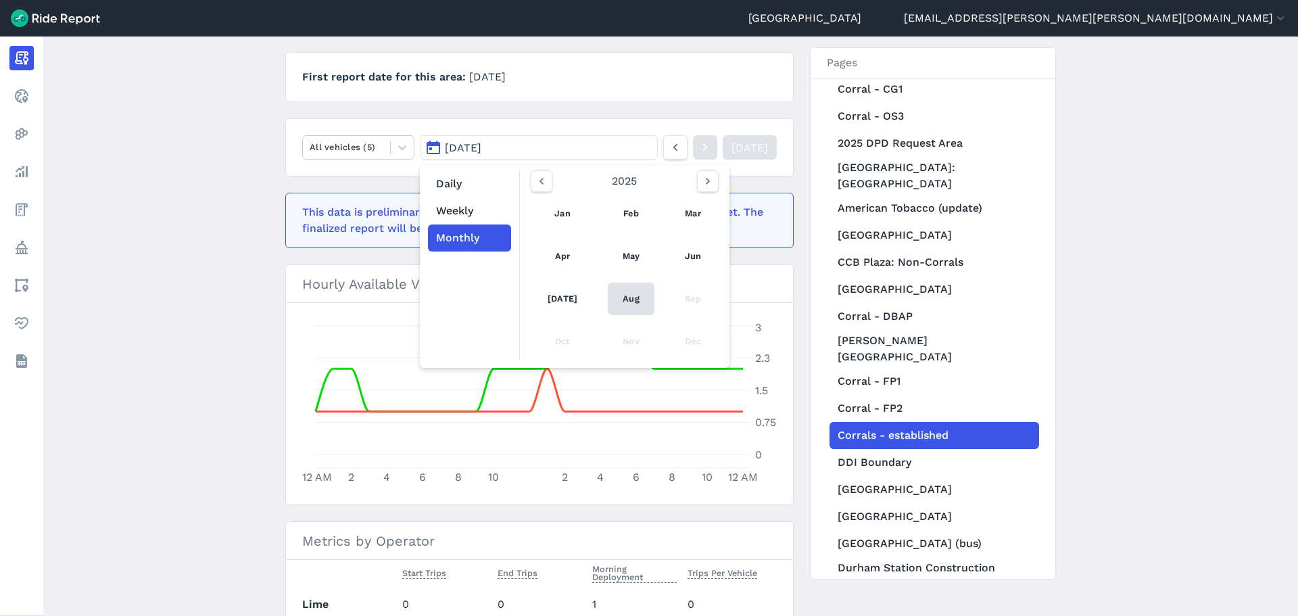
click at [612, 297] on link "Aug" at bounding box center [631, 298] width 47 height 32
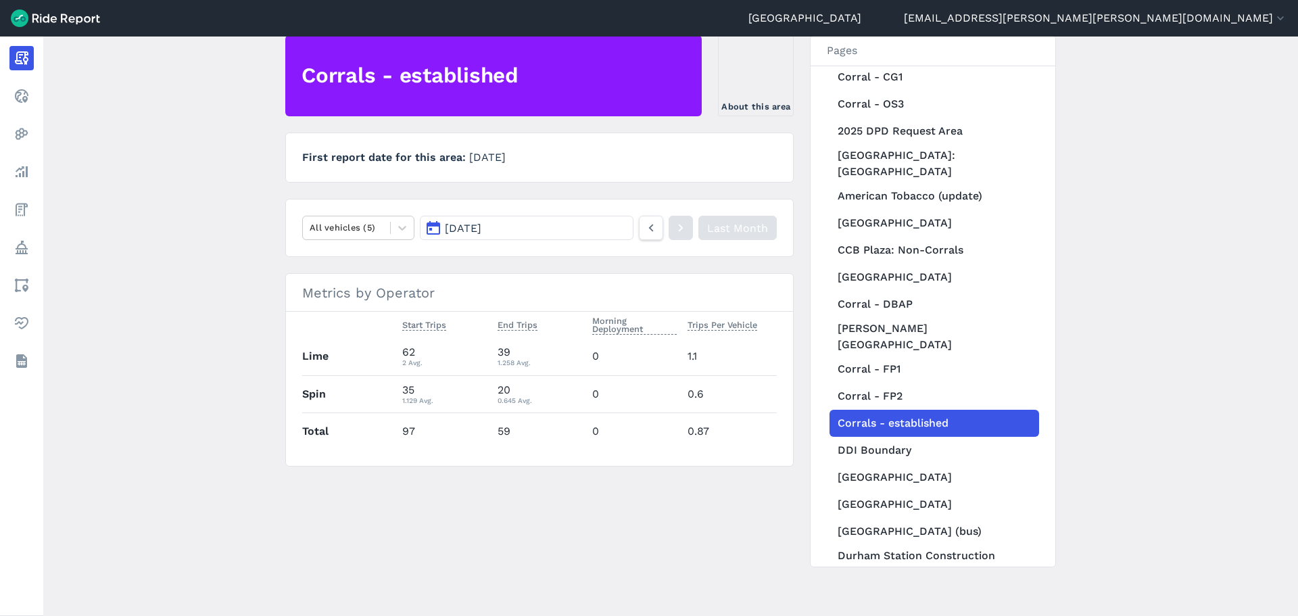
scroll to position [122, 0]
click at [176, 168] on main "[DATE] Monthly Report Print Export CSV Corrals - established About this area Fi…" at bounding box center [670, 325] width 1254 height 579
